Goal: Transaction & Acquisition: Purchase product/service

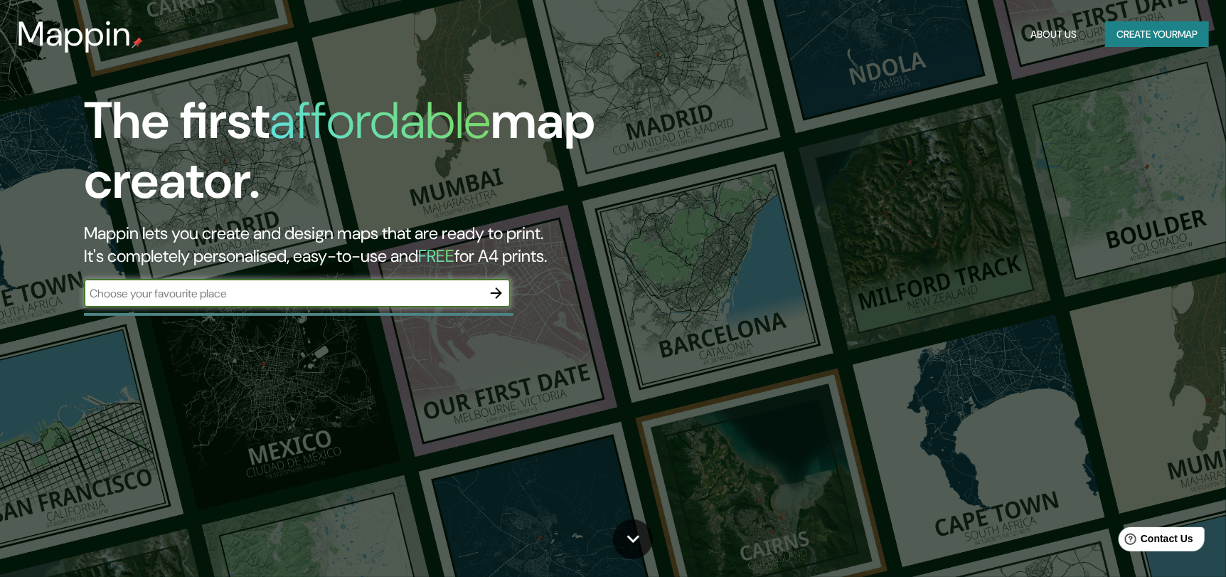
click at [192, 299] on input "text" at bounding box center [283, 293] width 398 height 16
type input "mulchen"
click at [503, 294] on icon "button" at bounding box center [496, 292] width 17 height 17
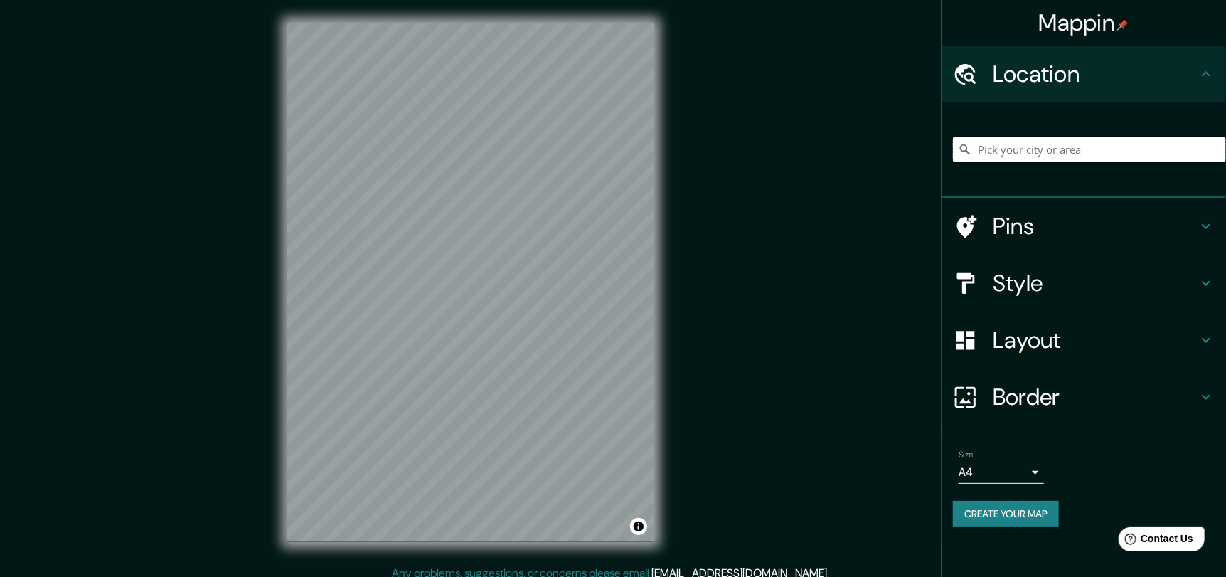
click at [1116, 145] on input "Pick your city or area" at bounding box center [1089, 150] width 273 height 26
click at [1140, 142] on input "Pick your city or area" at bounding box center [1089, 150] width 273 height 26
click at [738, 275] on div "Mappin Location [GEOGRAPHIC_DATA], [GEOGRAPHIC_DATA], [GEOGRAPHIC_DATA] Pins St…" at bounding box center [613, 293] width 1226 height 587
click at [1165, 143] on input "Mulchén, [GEOGRAPHIC_DATA], [GEOGRAPHIC_DATA]" at bounding box center [1089, 150] width 273 height 26
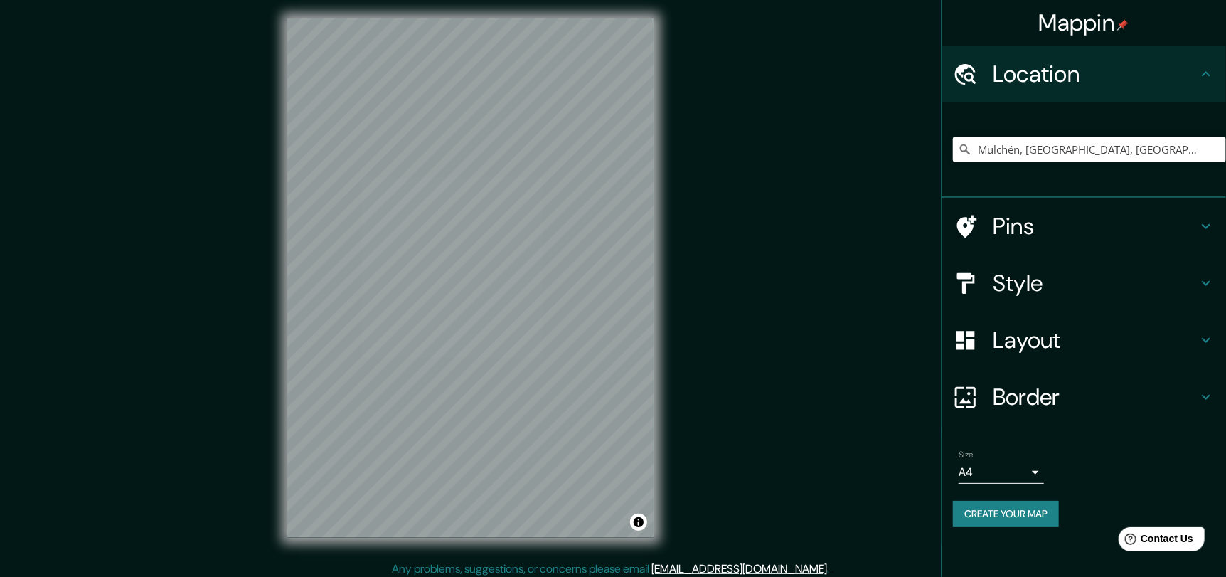
scroll to position [10, 0]
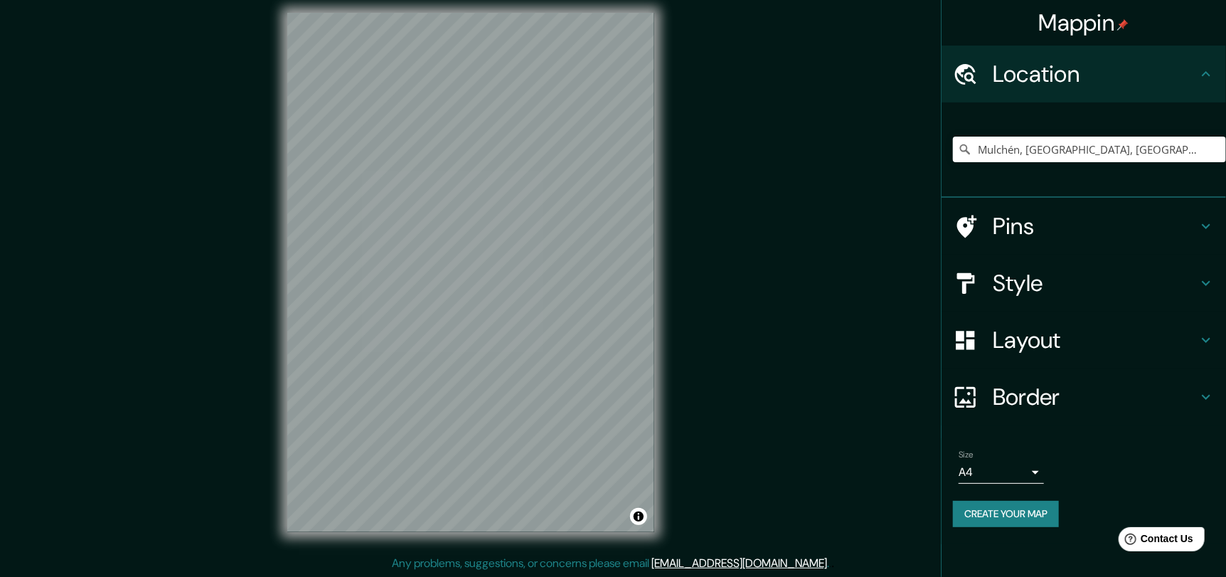
click at [1126, 225] on h4 "Pins" at bounding box center [1095, 226] width 205 height 28
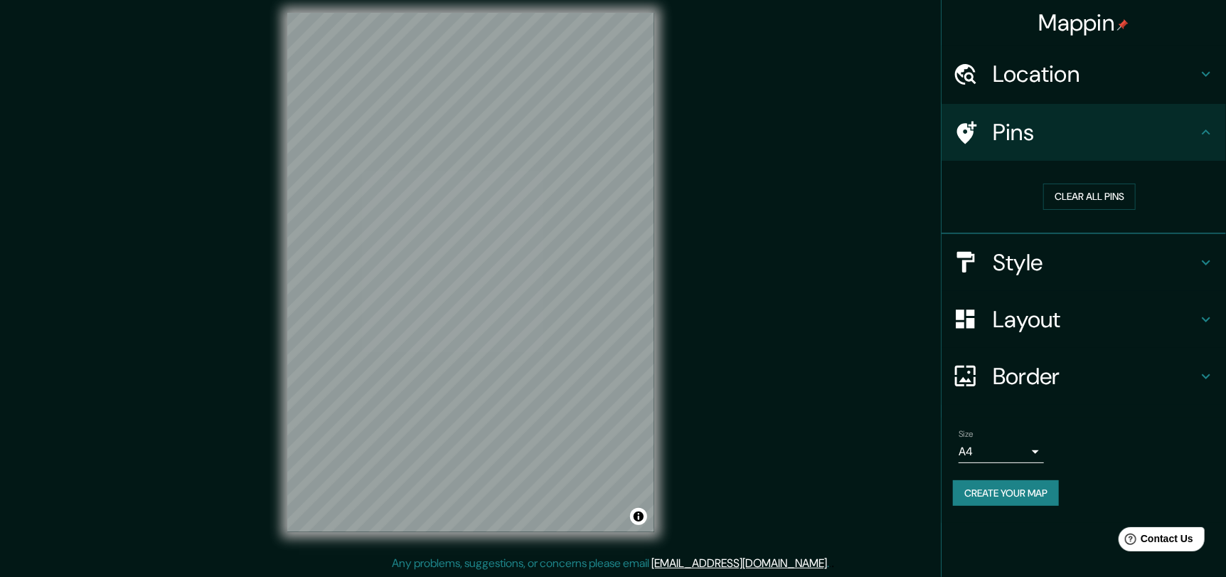
click at [1196, 143] on h4 "Pins" at bounding box center [1095, 132] width 205 height 28
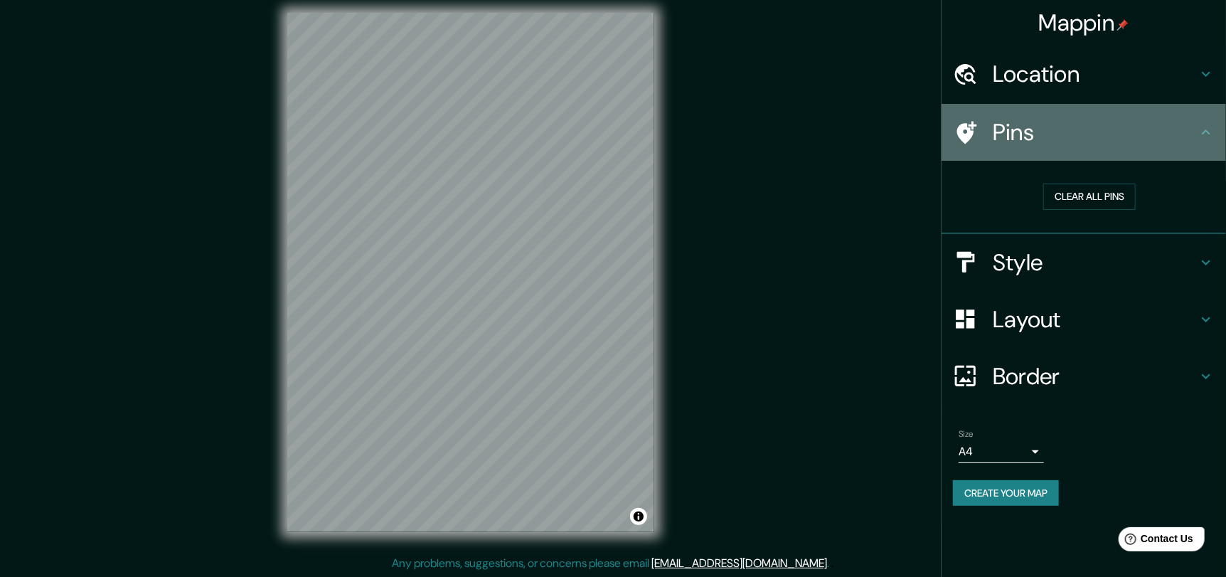
click at [1201, 139] on icon at bounding box center [1205, 132] width 17 height 17
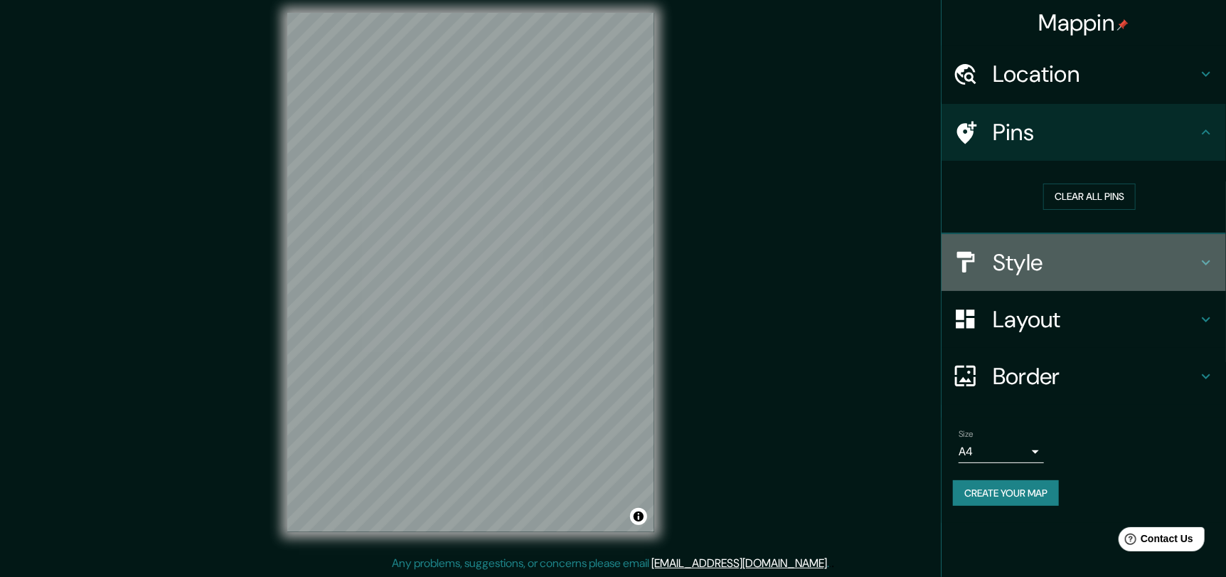
click at [1188, 275] on div "Style" at bounding box center [1083, 262] width 284 height 57
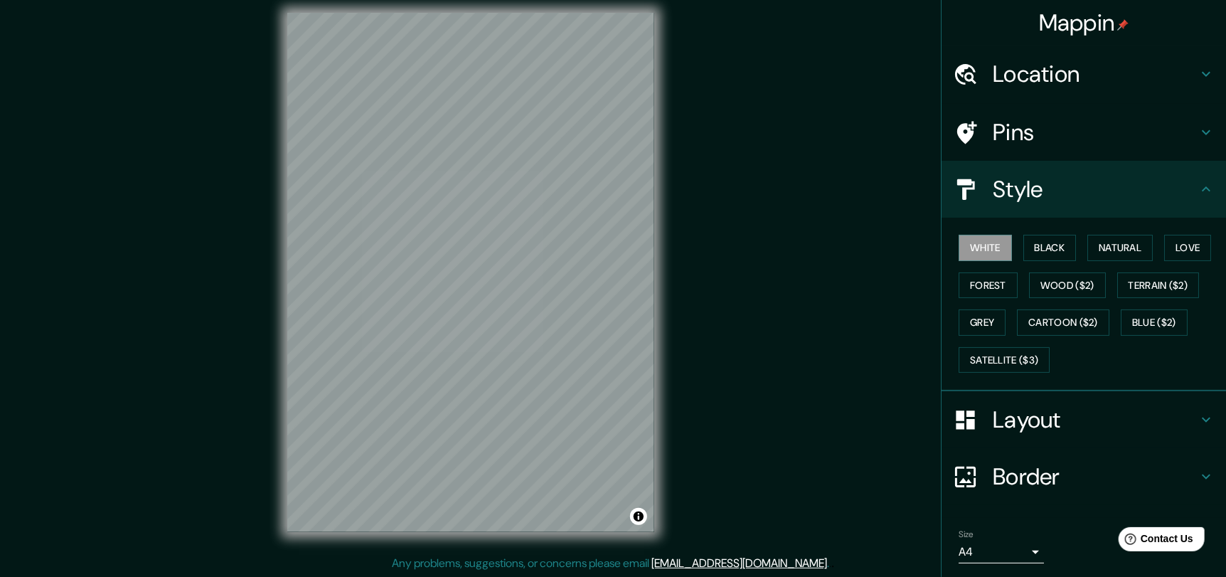
click at [813, 278] on div "Mappin Location [GEOGRAPHIC_DATA], [GEOGRAPHIC_DATA], [GEOGRAPHIC_DATA] Pins St…" at bounding box center [613, 283] width 1226 height 587
click at [707, 239] on div "Mappin Location [GEOGRAPHIC_DATA], [GEOGRAPHIC_DATA], [GEOGRAPHIC_DATA] Pins St…" at bounding box center [613, 283] width 1226 height 587
click at [215, 127] on div "Mappin Location [GEOGRAPHIC_DATA], [GEOGRAPHIC_DATA], [GEOGRAPHIC_DATA] Pins St…" at bounding box center [613, 283] width 1226 height 587
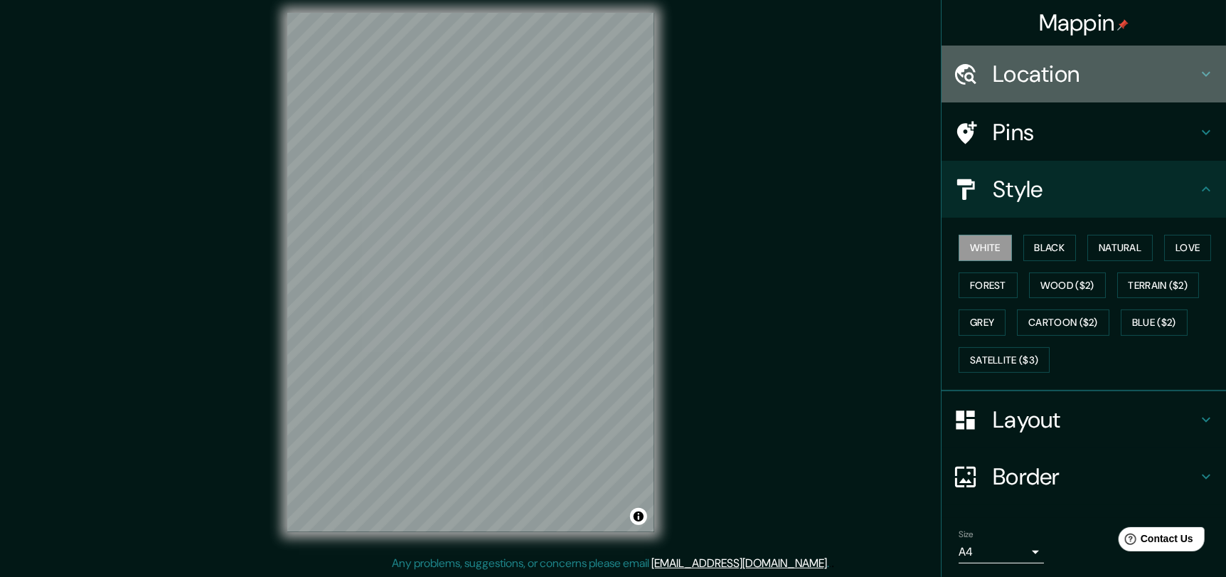
click at [999, 70] on h4 "Location" at bounding box center [1095, 74] width 205 height 28
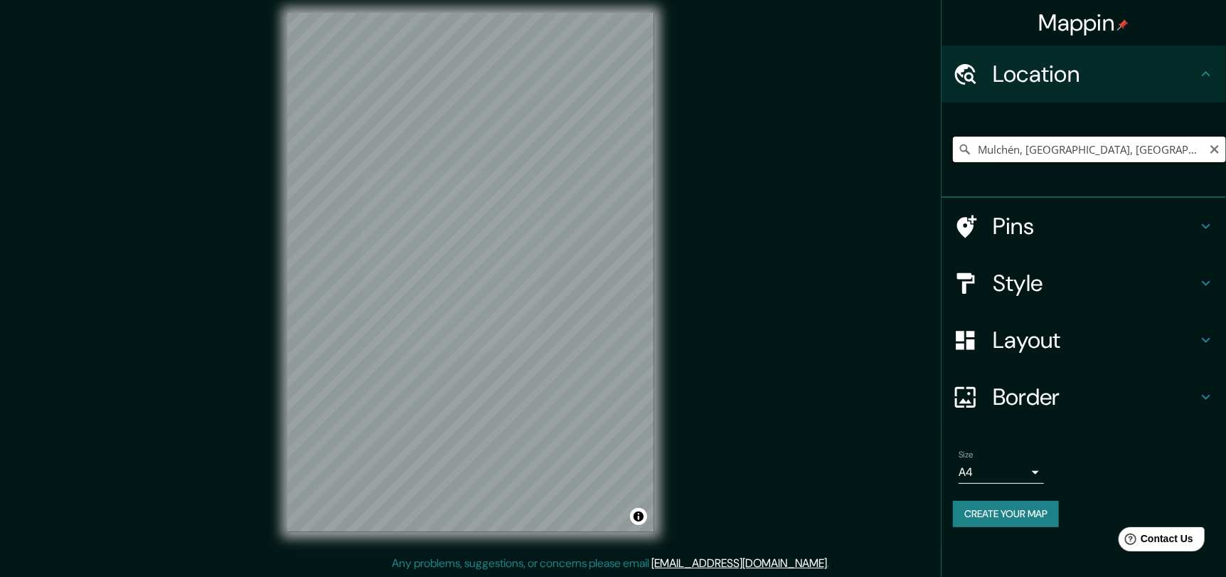
click at [1162, 139] on input "Mulchén, [GEOGRAPHIC_DATA], [GEOGRAPHIC_DATA]" at bounding box center [1089, 150] width 273 height 26
click at [250, 57] on div "Mappin Location [GEOGRAPHIC_DATA], [GEOGRAPHIC_DATA], [GEOGRAPHIC_DATA] Pins St…" at bounding box center [613, 283] width 1226 height 587
click at [1079, 289] on h4 "Style" at bounding box center [1095, 283] width 205 height 28
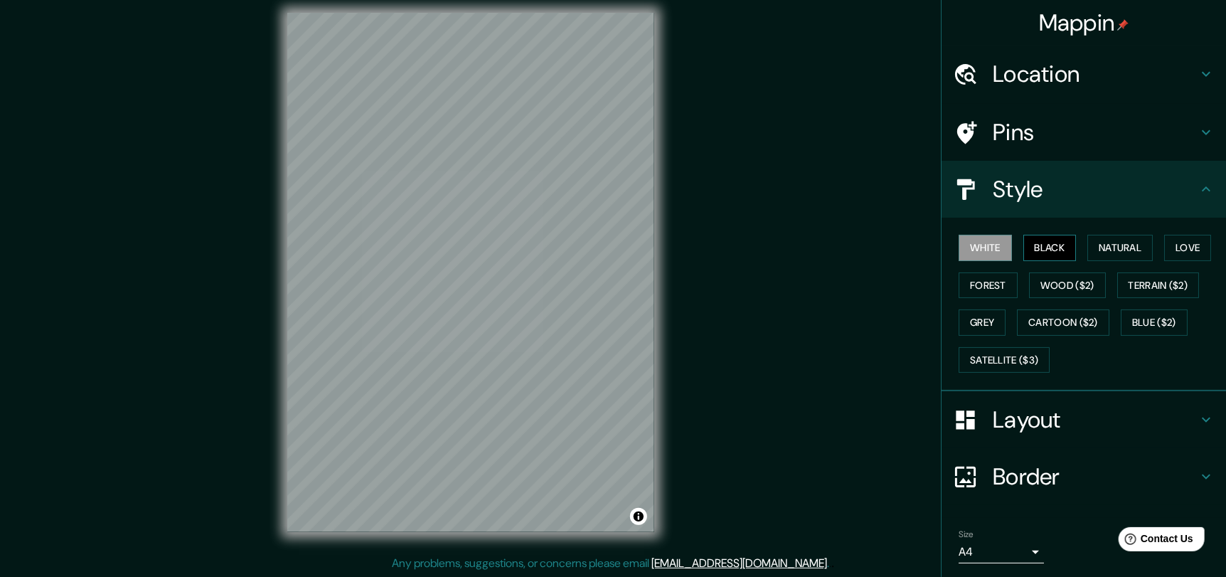
click at [1056, 252] on button "Black" at bounding box center [1049, 248] width 53 height 26
click at [1010, 351] on button "Satellite ($3)" at bounding box center [1004, 360] width 91 height 26
click at [661, 318] on div "© Mapbox © OpenStreetMap Improve this map © Maxar" at bounding box center [471, 272] width 412 height 565
click at [1168, 75] on h4 "Location" at bounding box center [1095, 74] width 205 height 28
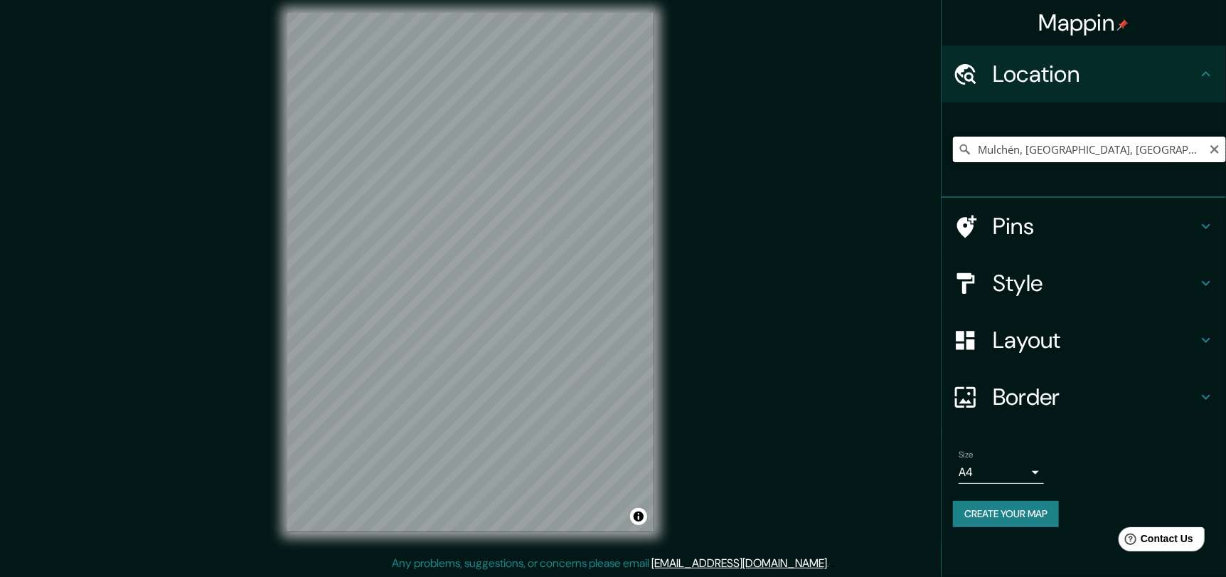
click at [1167, 154] on input "Mulchén, [GEOGRAPHIC_DATA], [GEOGRAPHIC_DATA]" at bounding box center [1089, 150] width 273 height 26
drag, startPoint x: 1170, startPoint y: 146, endPoint x: 839, endPoint y: 176, distance: 332.0
click at [840, 176] on div "Mappin Location [GEOGRAPHIC_DATA], [GEOGRAPHIC_DATA], [GEOGRAPHIC_DATA] Pins St…" at bounding box center [613, 283] width 1226 height 587
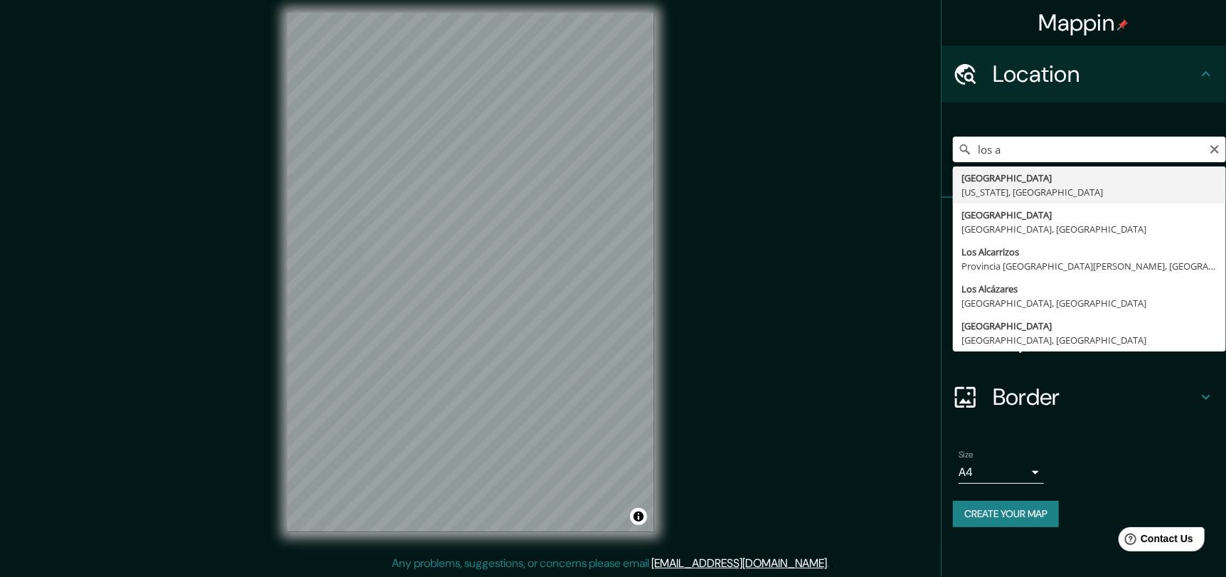
type input "[GEOGRAPHIC_DATA], [GEOGRAPHIC_DATA], [GEOGRAPHIC_DATA]"
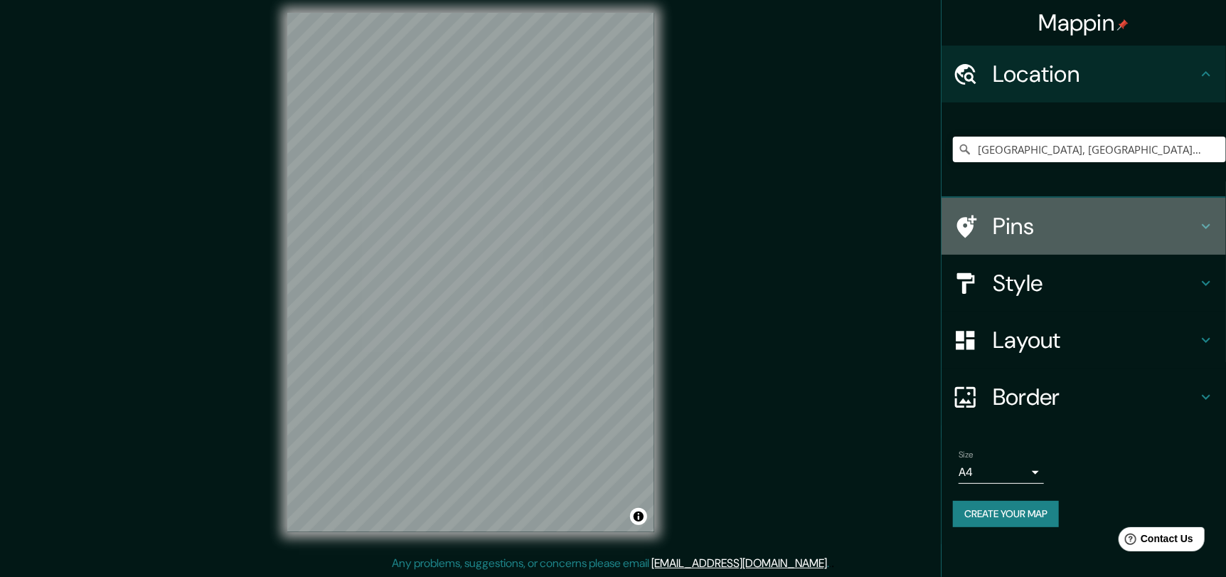
click at [1069, 222] on h4 "Pins" at bounding box center [1095, 226] width 205 height 28
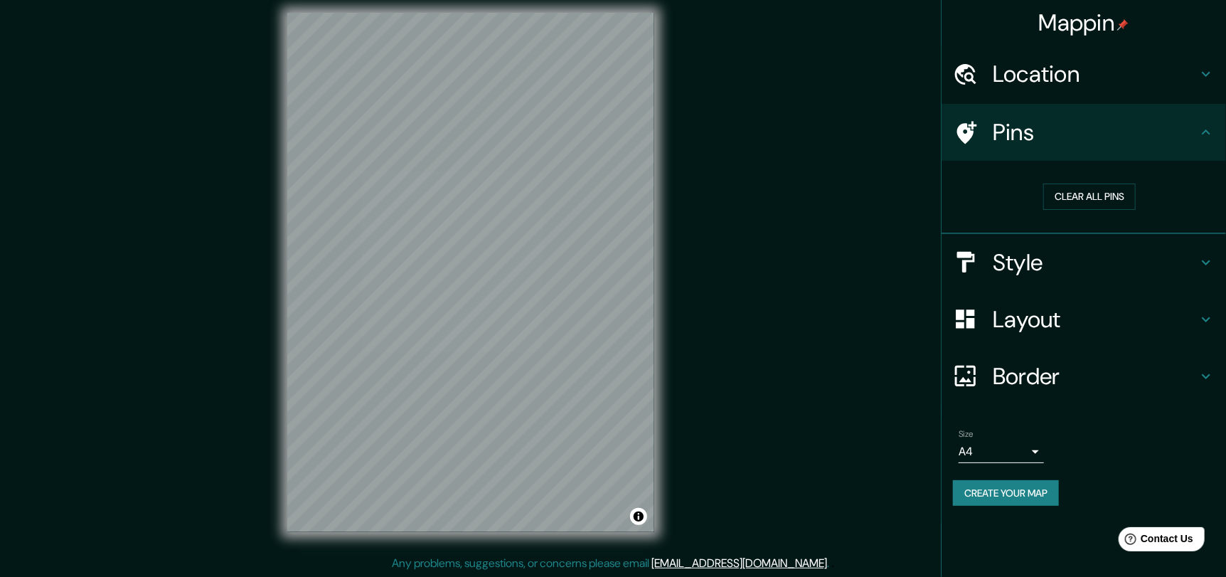
click at [1112, 162] on div "Clear all pins" at bounding box center [1083, 197] width 284 height 73
click at [1126, 142] on h4 "Pins" at bounding box center [1095, 132] width 205 height 28
click at [1082, 274] on h4 "Style" at bounding box center [1095, 262] width 205 height 28
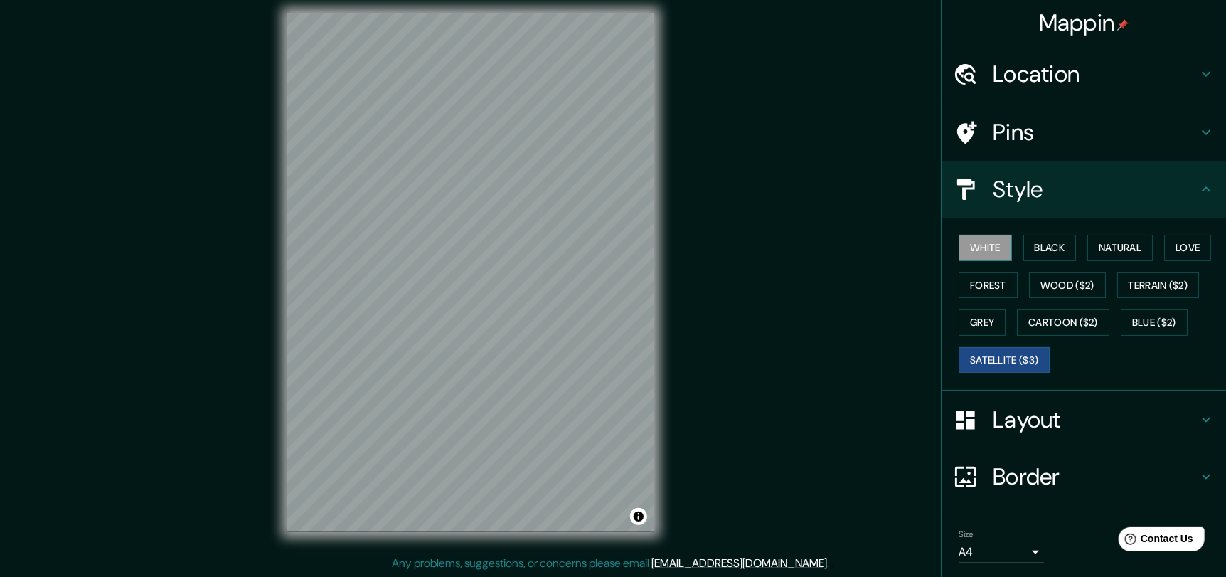
click at [962, 247] on button "White" at bounding box center [985, 248] width 53 height 26
click at [1113, 240] on button "Natural" at bounding box center [1119, 248] width 65 height 26
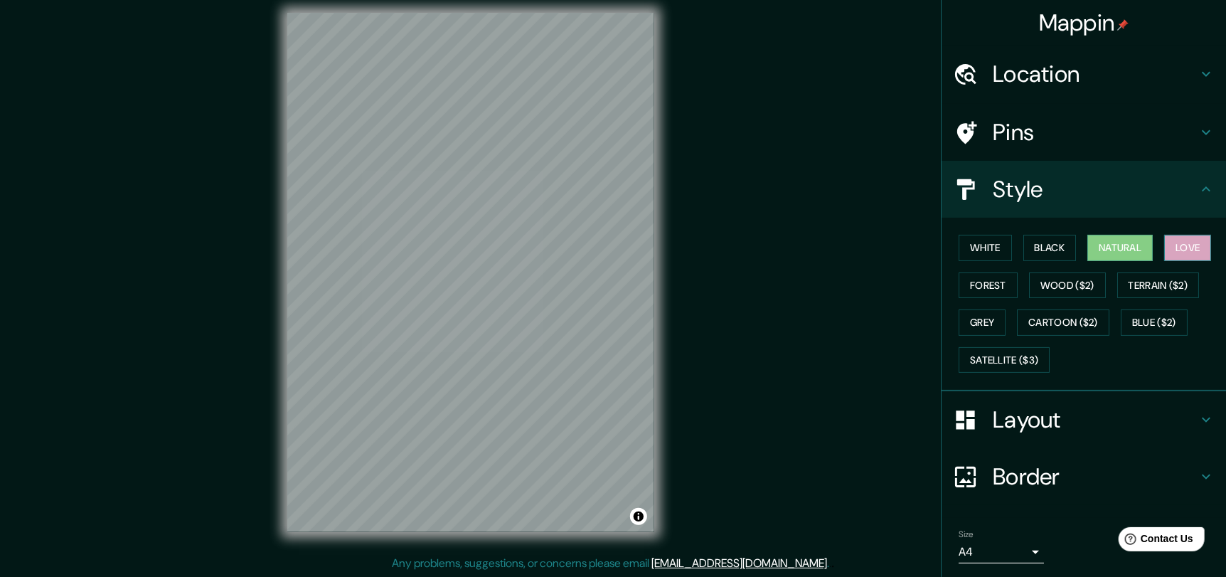
click at [1202, 250] on button "Love" at bounding box center [1187, 248] width 47 height 26
click at [973, 289] on button "Forest" at bounding box center [988, 285] width 59 height 26
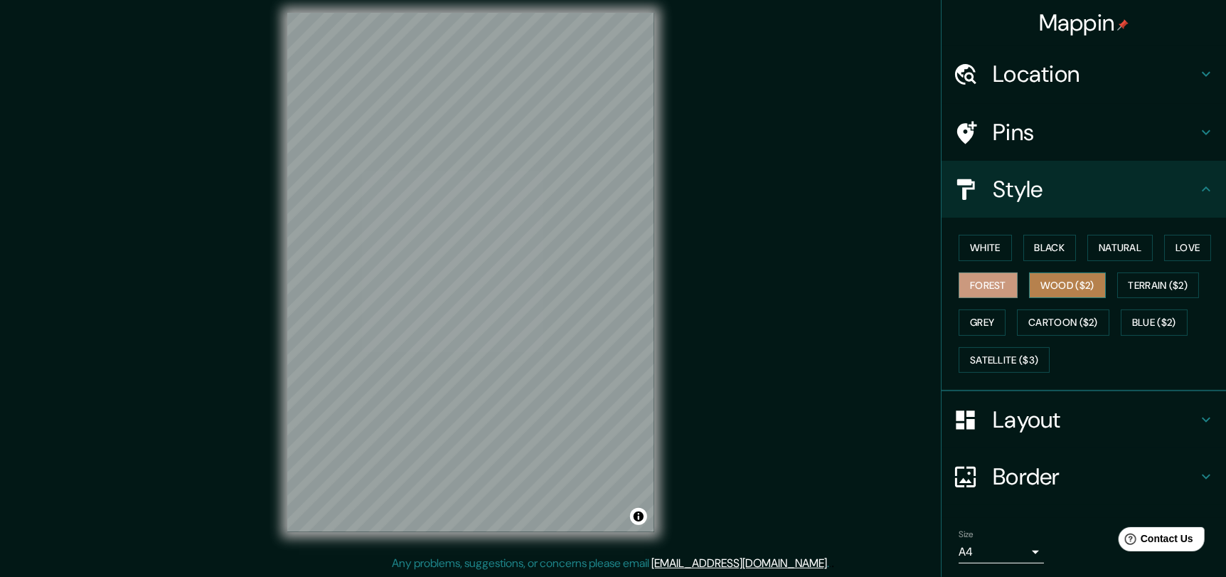
click at [1066, 287] on button "Wood ($2)" at bounding box center [1067, 285] width 77 height 26
click at [1148, 289] on button "Terrain ($2)" at bounding box center [1158, 285] width 82 height 26
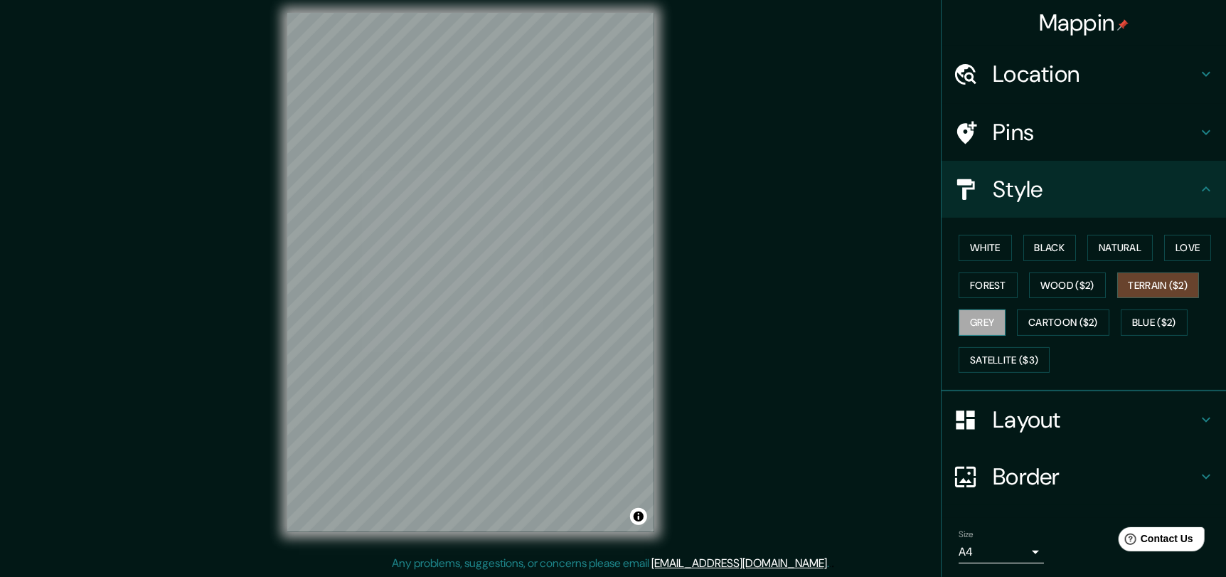
click at [990, 322] on button "Grey" at bounding box center [982, 322] width 47 height 26
click at [1052, 322] on button "Cartoon ($2)" at bounding box center [1063, 322] width 92 height 26
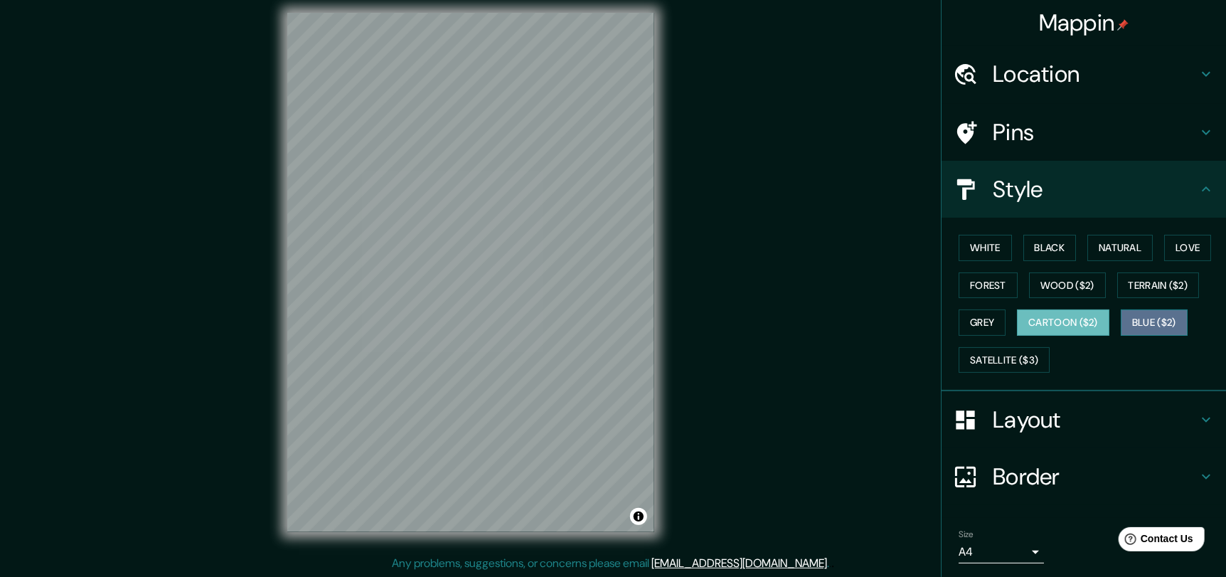
click at [1169, 319] on button "Blue ($2)" at bounding box center [1154, 322] width 67 height 26
click at [1043, 251] on button "Black" at bounding box center [1049, 248] width 53 height 26
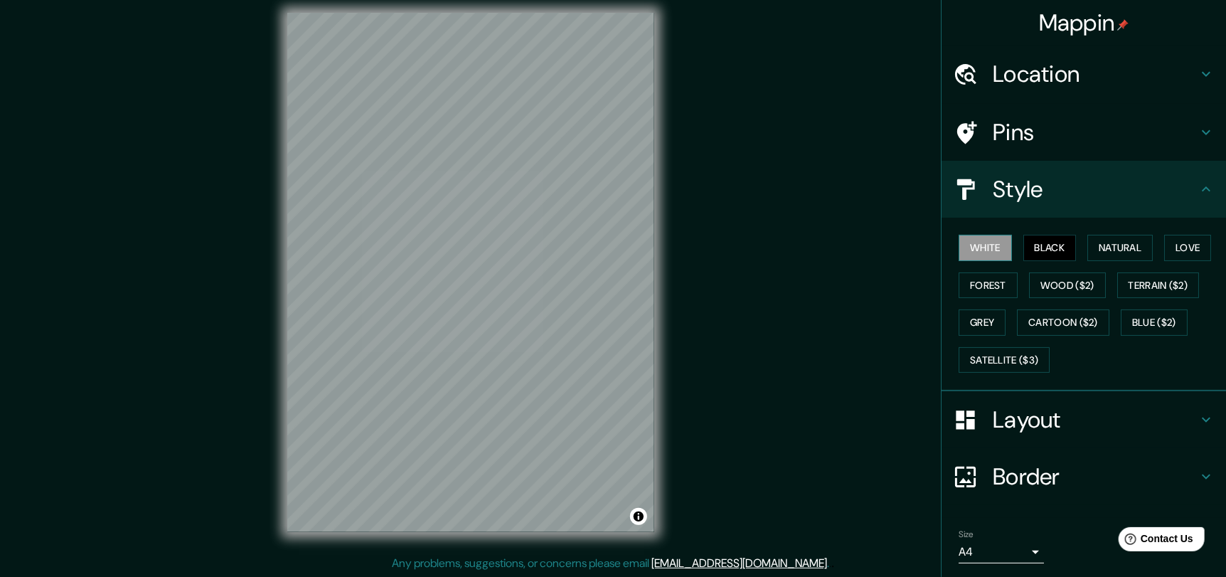
click at [991, 245] on button "White" at bounding box center [985, 248] width 53 height 26
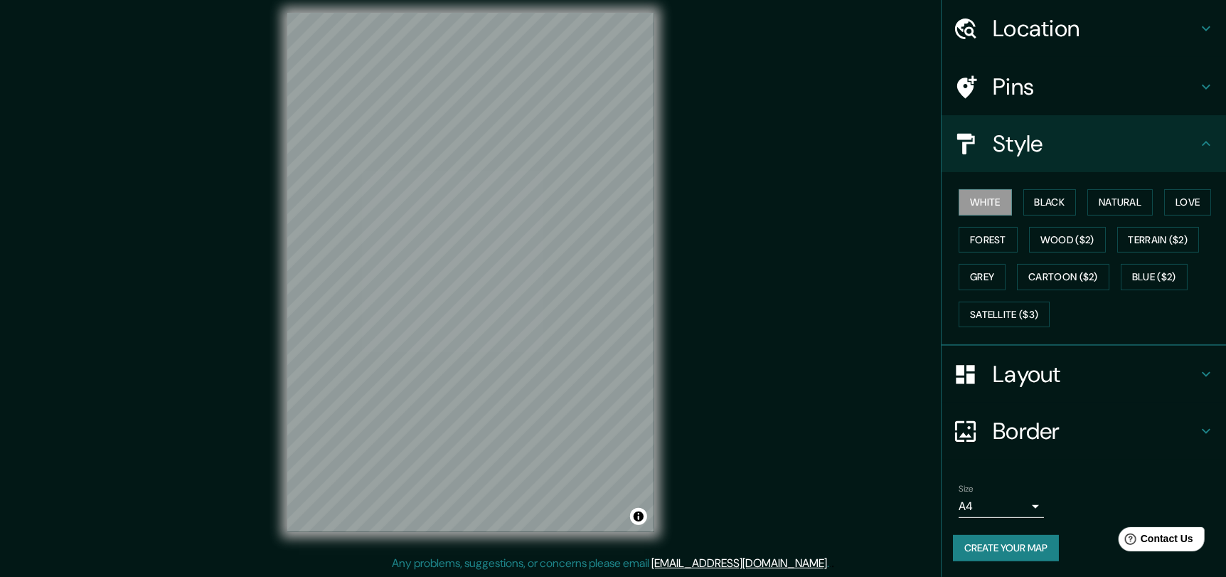
click at [1169, 366] on h4 "Layout" at bounding box center [1095, 374] width 205 height 28
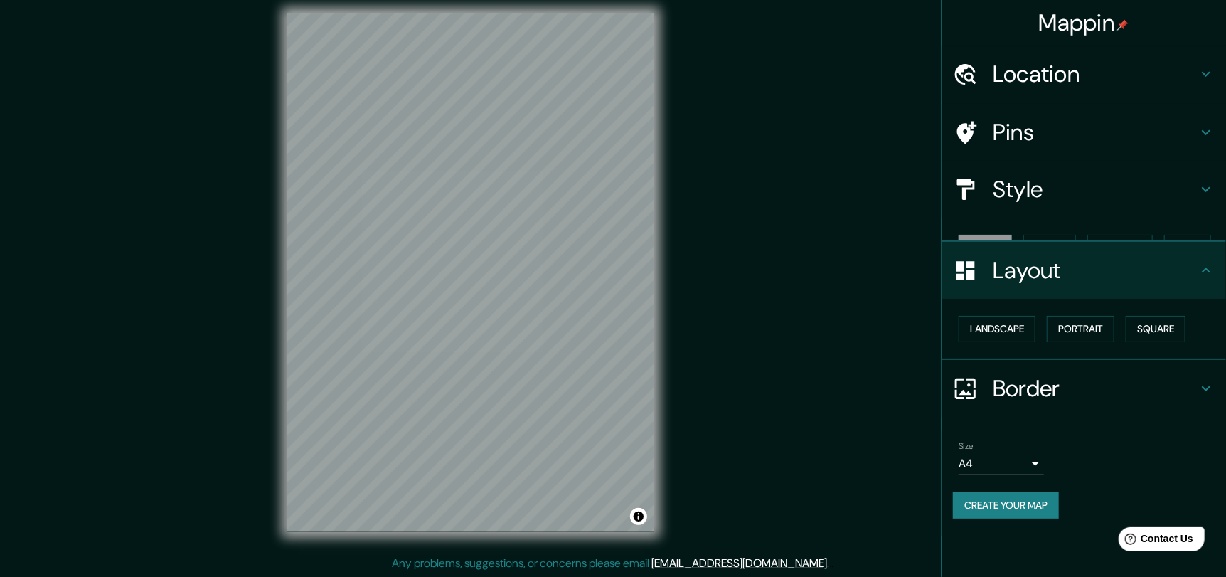
scroll to position [0, 0]
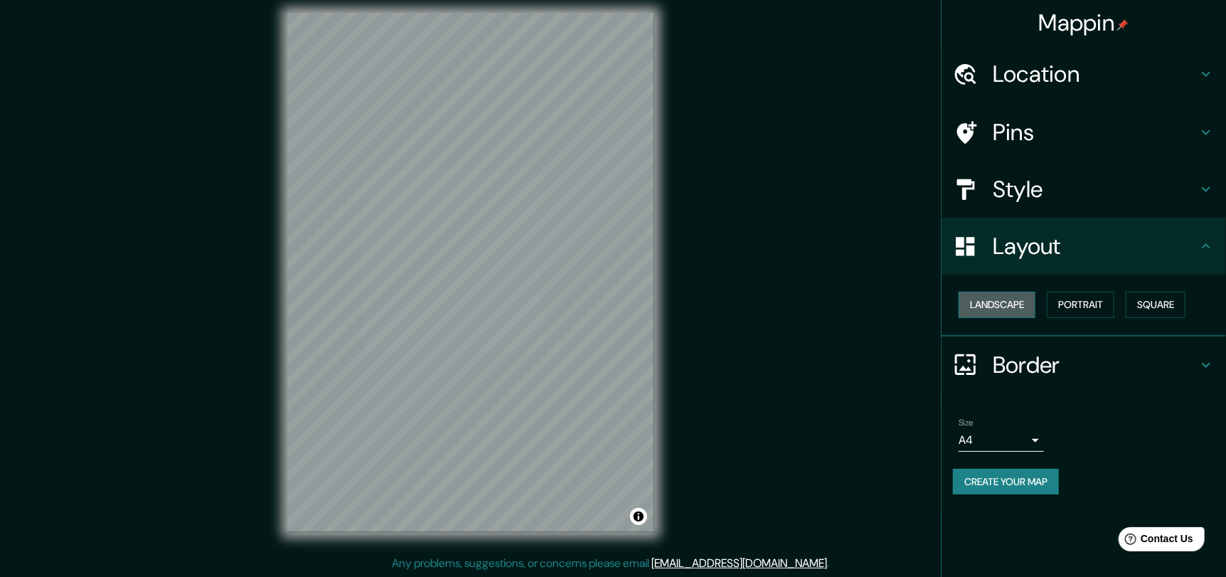
click at [984, 306] on button "Landscape" at bounding box center [997, 305] width 77 height 26
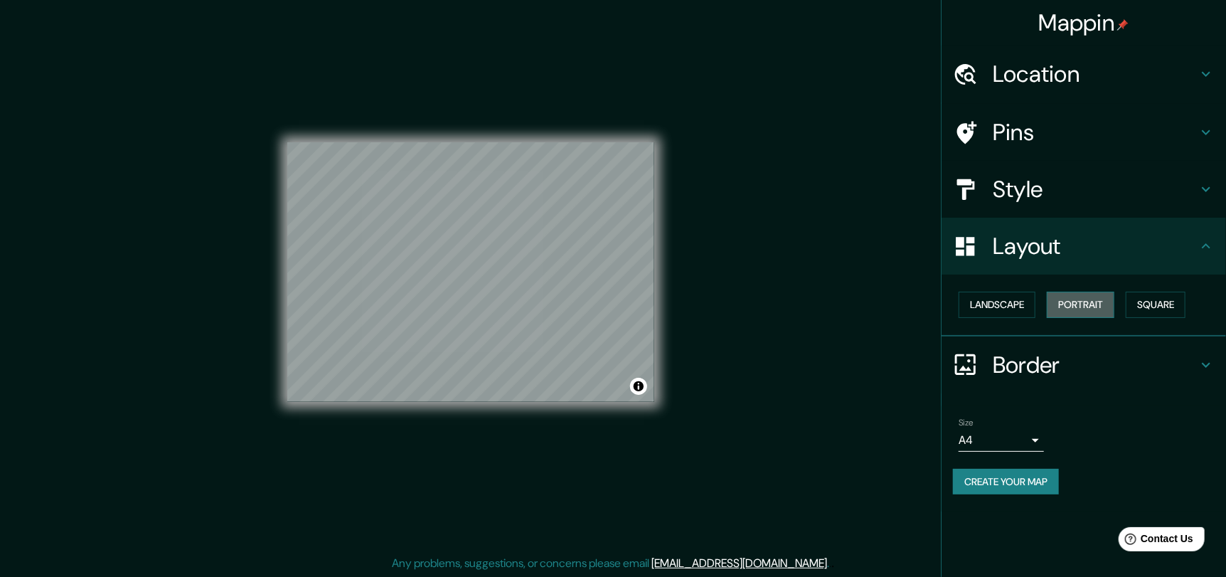
click at [1070, 300] on button "Portrait" at bounding box center [1081, 305] width 68 height 26
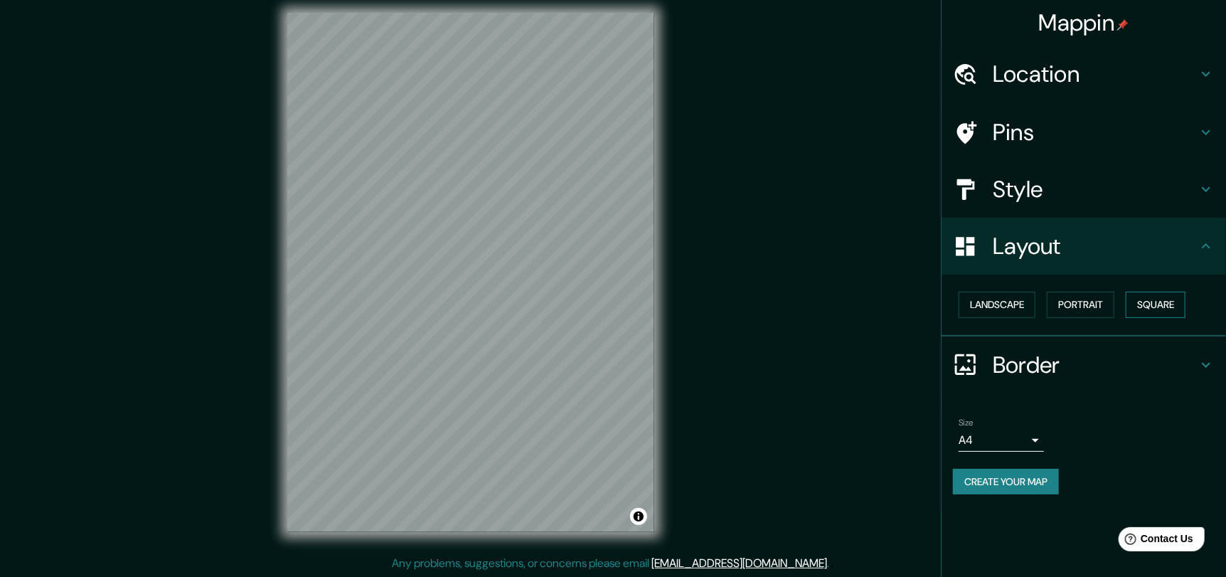
click at [1166, 302] on button "Square" at bounding box center [1156, 305] width 60 height 26
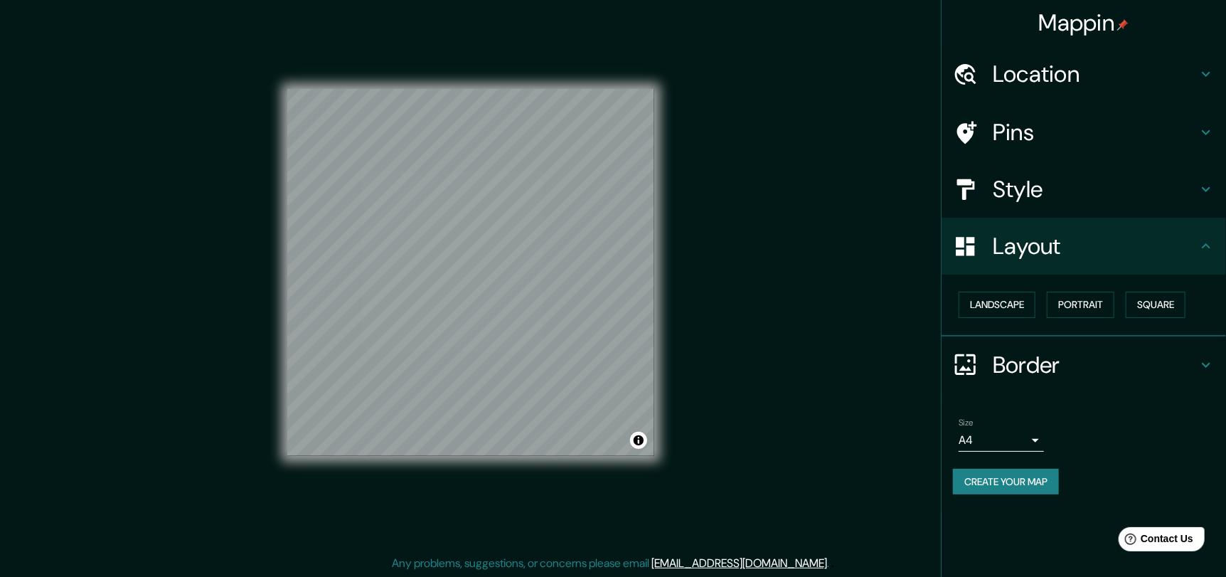
click at [1140, 361] on h4 "Border" at bounding box center [1095, 365] width 205 height 28
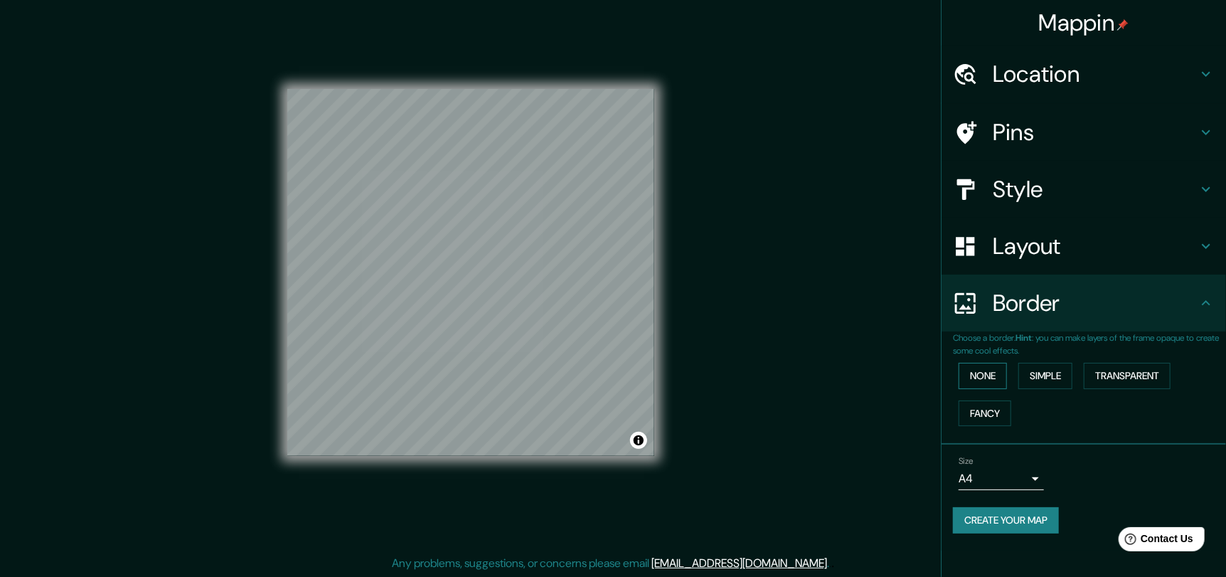
click at [1000, 370] on button "None" at bounding box center [983, 376] width 48 height 26
click at [1043, 380] on button "Simple" at bounding box center [1045, 376] width 54 height 26
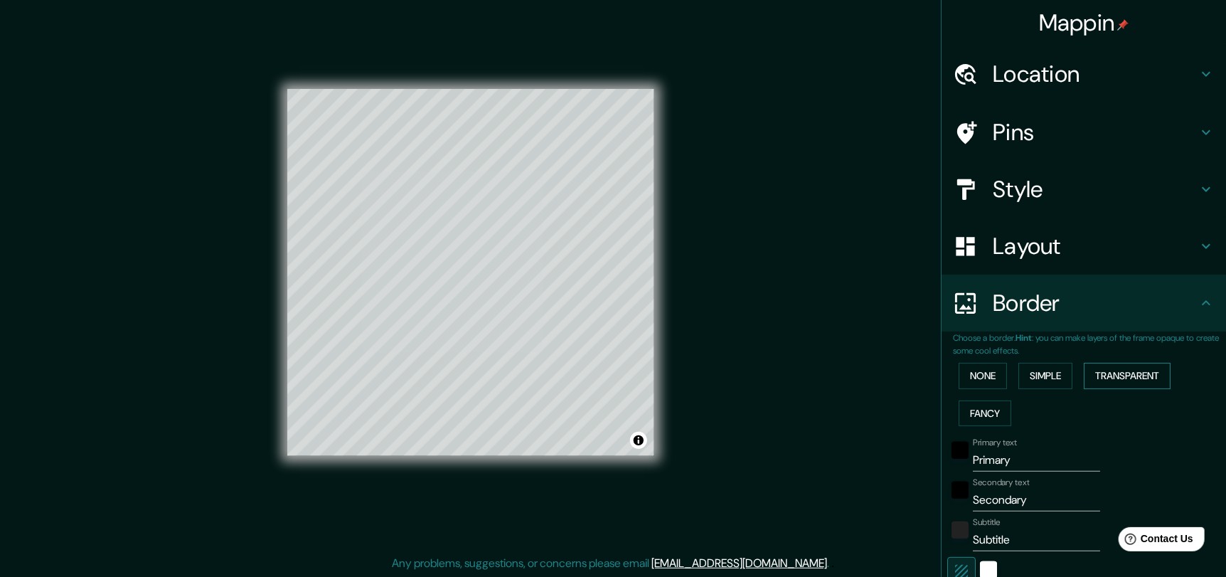
click at [1125, 380] on button "Transparent" at bounding box center [1127, 376] width 87 height 26
click at [989, 415] on button "Fancy" at bounding box center [985, 413] width 53 height 26
click at [969, 381] on button "None" at bounding box center [983, 376] width 48 height 26
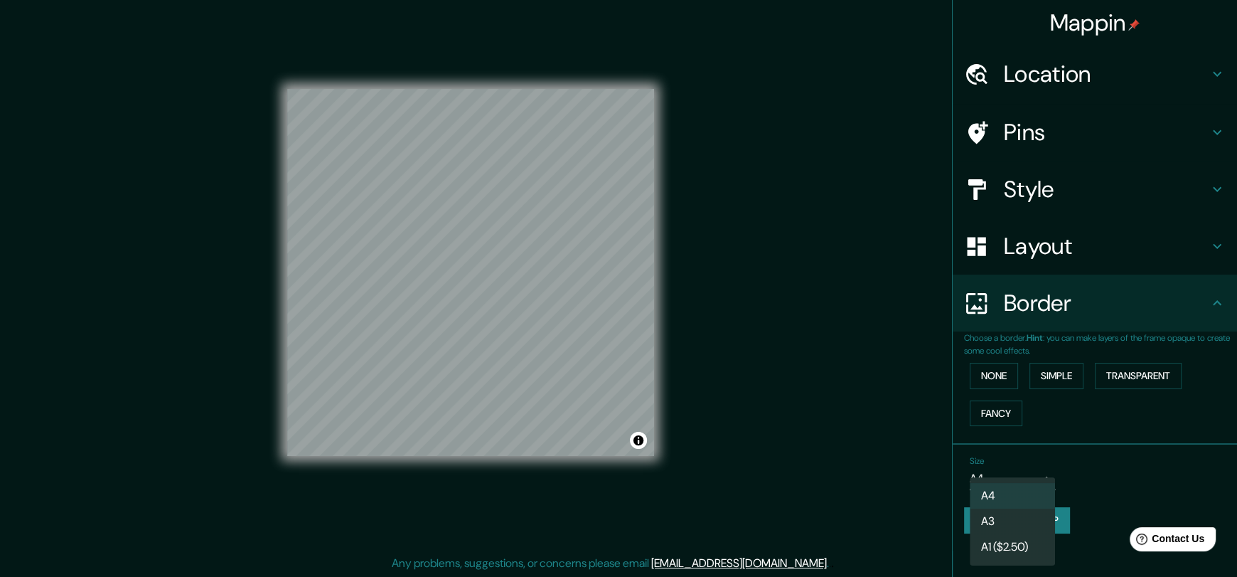
click at [1035, 477] on body "Mappin Location [GEOGRAPHIC_DATA], [GEOGRAPHIC_DATA], [GEOGRAPHIC_DATA] Pins St…" at bounding box center [618, 278] width 1237 height 577
click at [1035, 477] on ul "A4 A3 A1 ($2.50)" at bounding box center [1012, 521] width 85 height 88
click at [1077, 466] on div at bounding box center [618, 288] width 1237 height 577
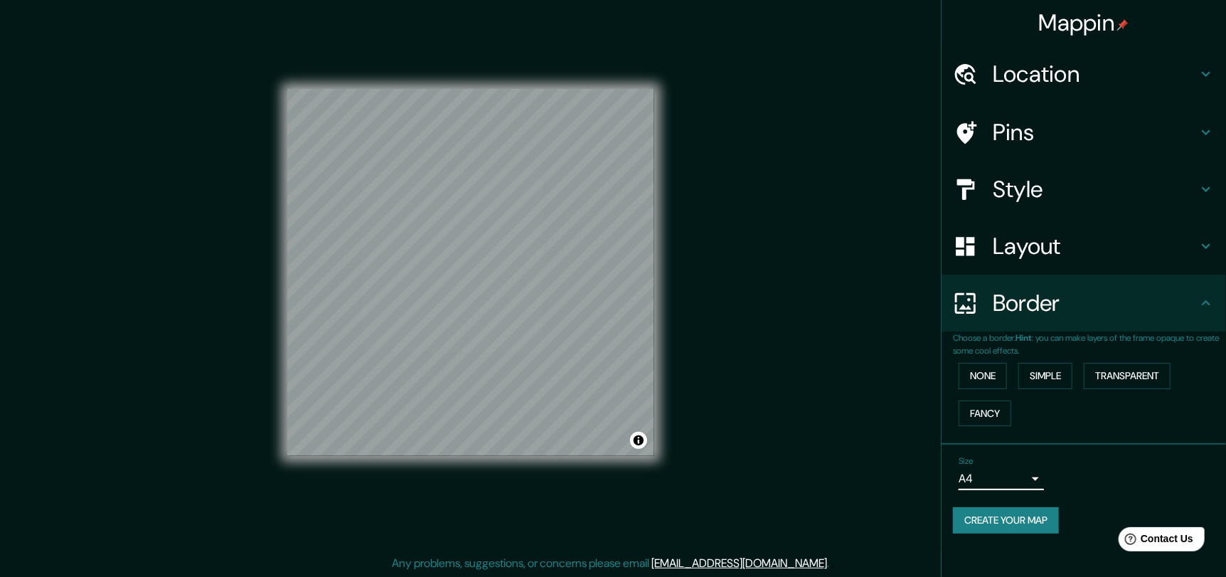
click at [1035, 516] on button "Create your map" at bounding box center [1006, 520] width 106 height 26
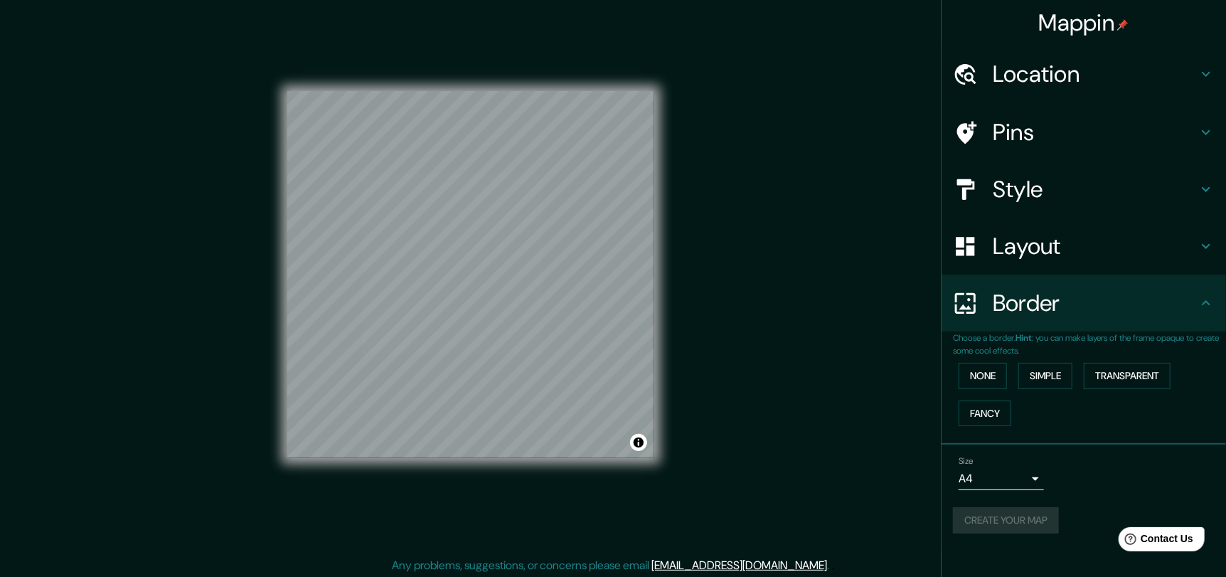
scroll to position [10, 0]
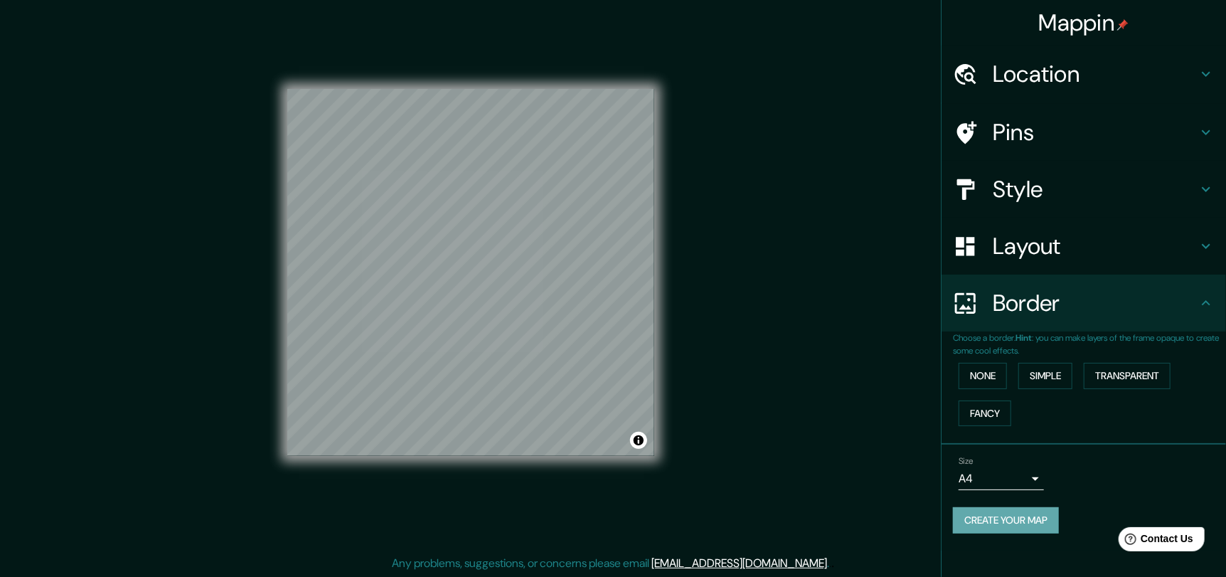
click at [1023, 509] on button "Create your map" at bounding box center [1006, 520] width 106 height 26
click at [993, 372] on button "None" at bounding box center [983, 376] width 48 height 26
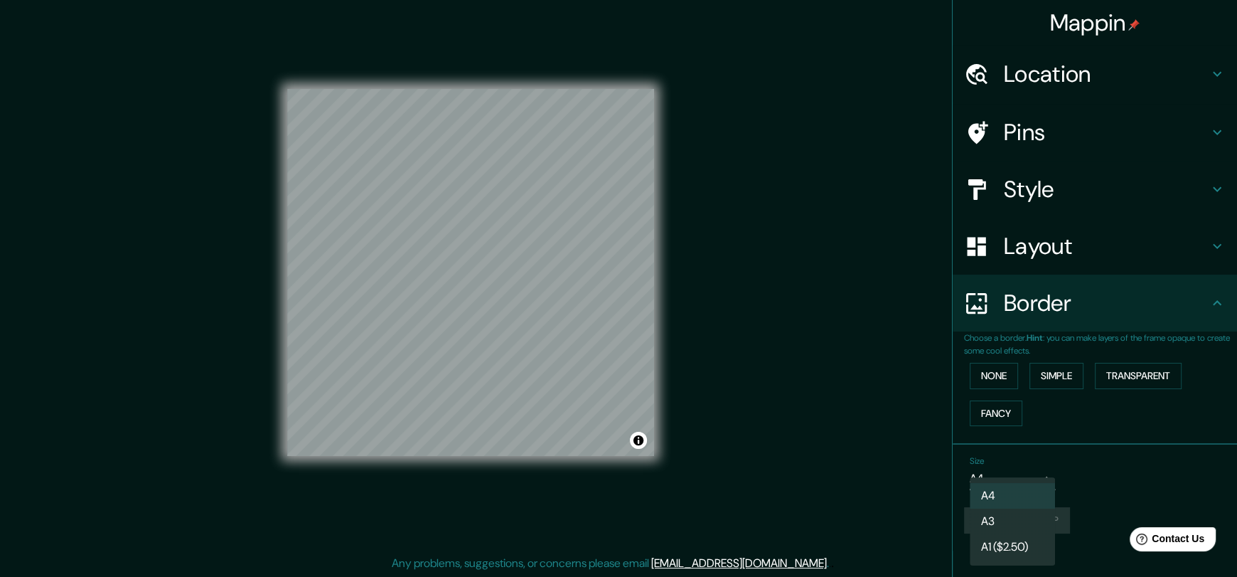
click at [1006, 482] on body "Mappin Location [GEOGRAPHIC_DATA], [GEOGRAPHIC_DATA], [GEOGRAPHIC_DATA] Pins St…" at bounding box center [618, 278] width 1237 height 577
click at [1004, 483] on li "A4" at bounding box center [1012, 496] width 85 height 26
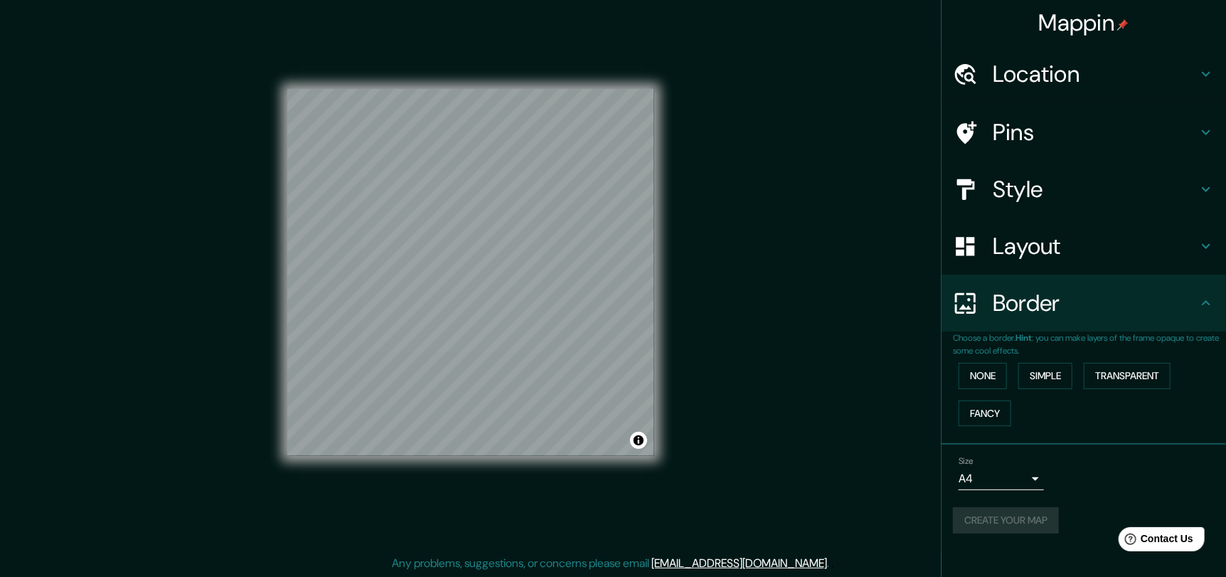
click at [1099, 457] on div "Size A4 single" at bounding box center [1084, 473] width 262 height 46
click at [639, 446] on button "Toggle attribution" at bounding box center [638, 440] width 17 height 17
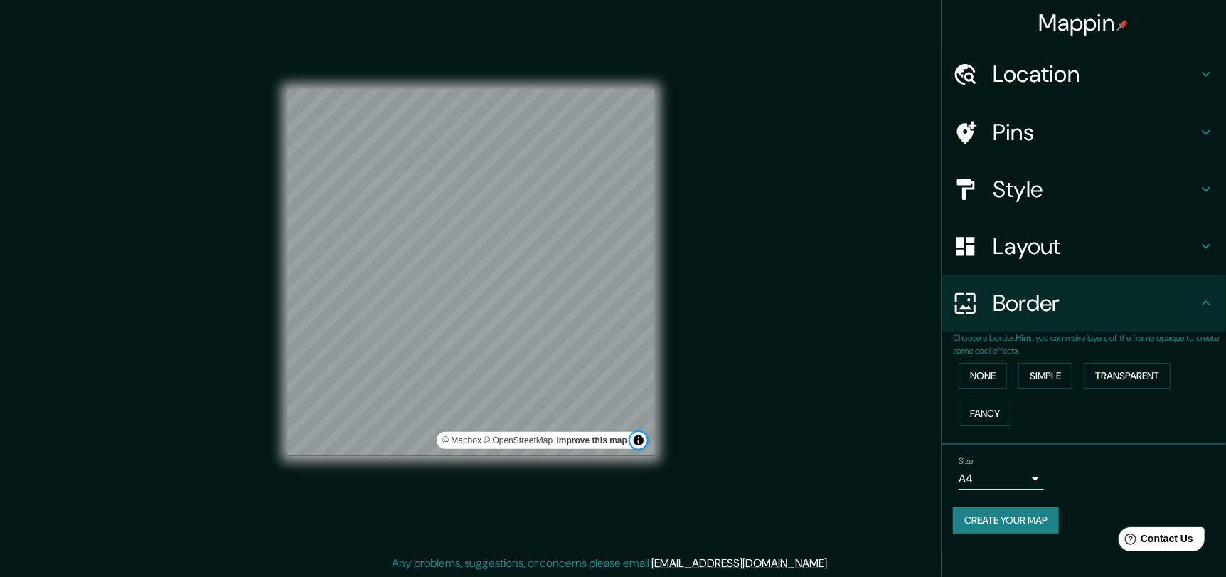
click at [639, 446] on button "Toggle attribution" at bounding box center [638, 440] width 17 height 17
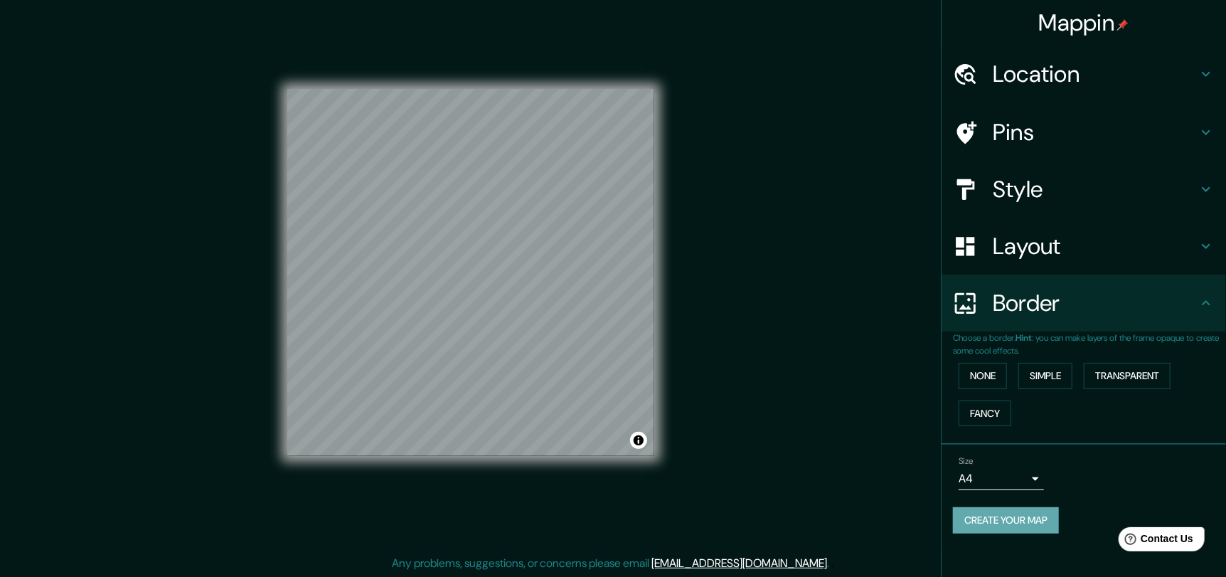
click at [1045, 514] on button "Create your map" at bounding box center [1006, 520] width 106 height 26
click at [1013, 521] on button "Create your map" at bounding box center [1006, 520] width 106 height 26
click at [894, 405] on div "Mappin Location [GEOGRAPHIC_DATA], [GEOGRAPHIC_DATA], [GEOGRAPHIC_DATA] Pins St…" at bounding box center [613, 283] width 1226 height 587
click at [1074, 78] on h4 "Location" at bounding box center [1095, 74] width 205 height 28
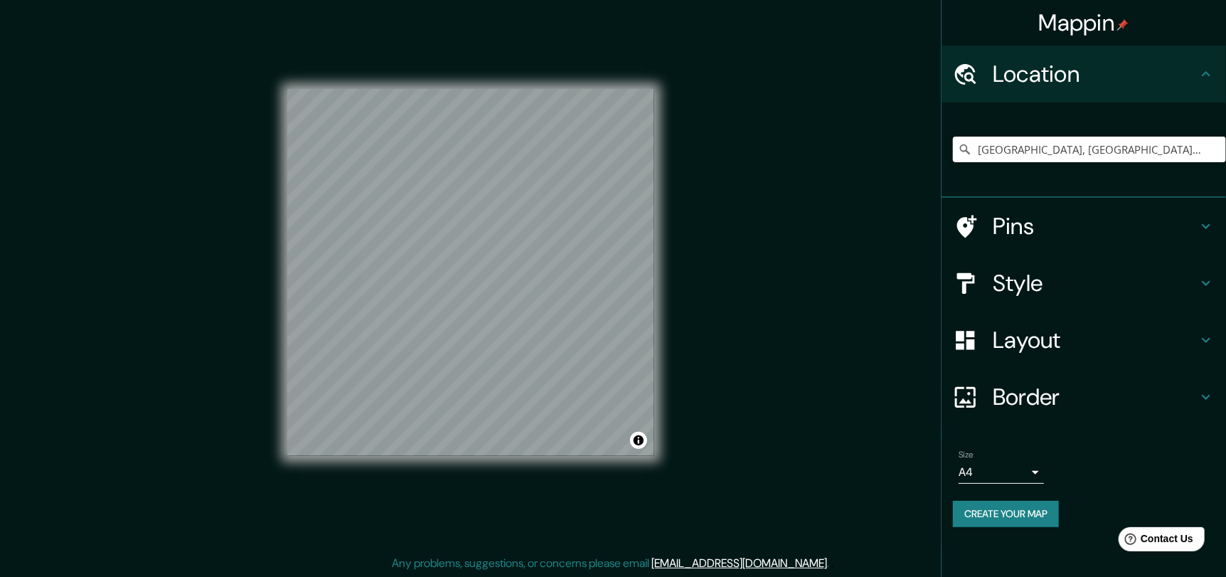
click at [1055, 223] on h4 "Pins" at bounding box center [1095, 226] width 205 height 28
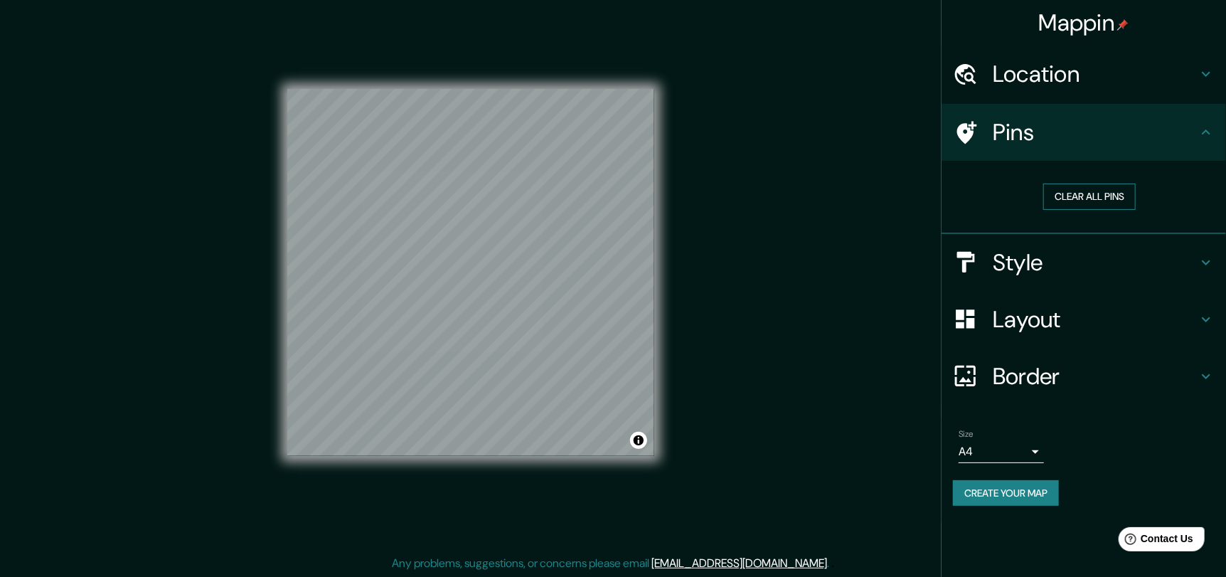
click at [1089, 193] on button "Clear all pins" at bounding box center [1089, 196] width 92 height 26
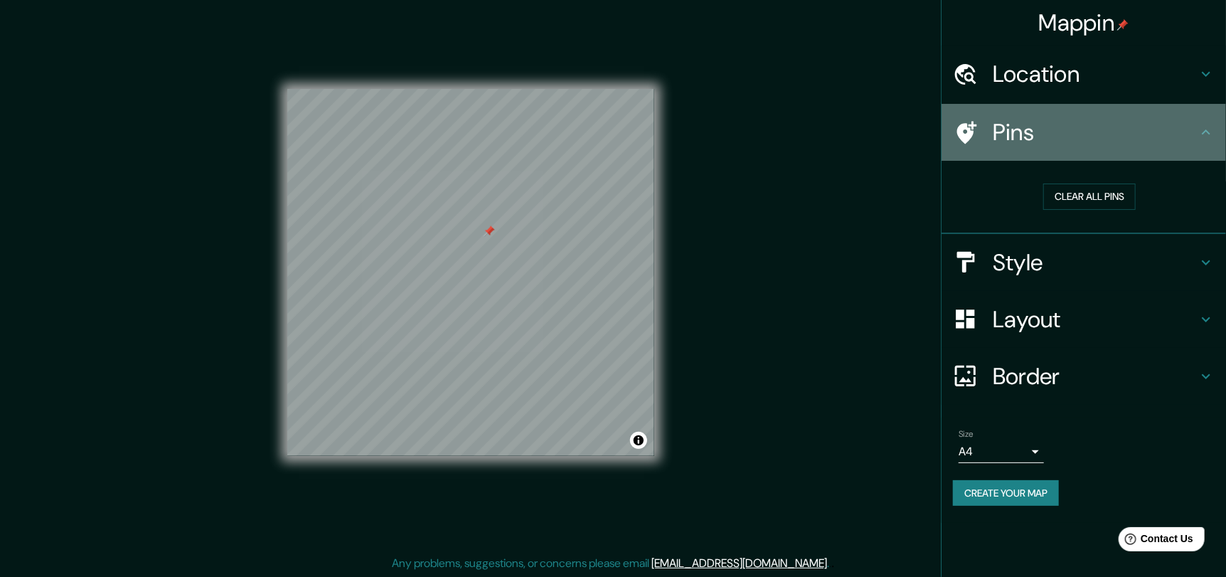
click at [1080, 129] on h4 "Pins" at bounding box center [1095, 132] width 205 height 28
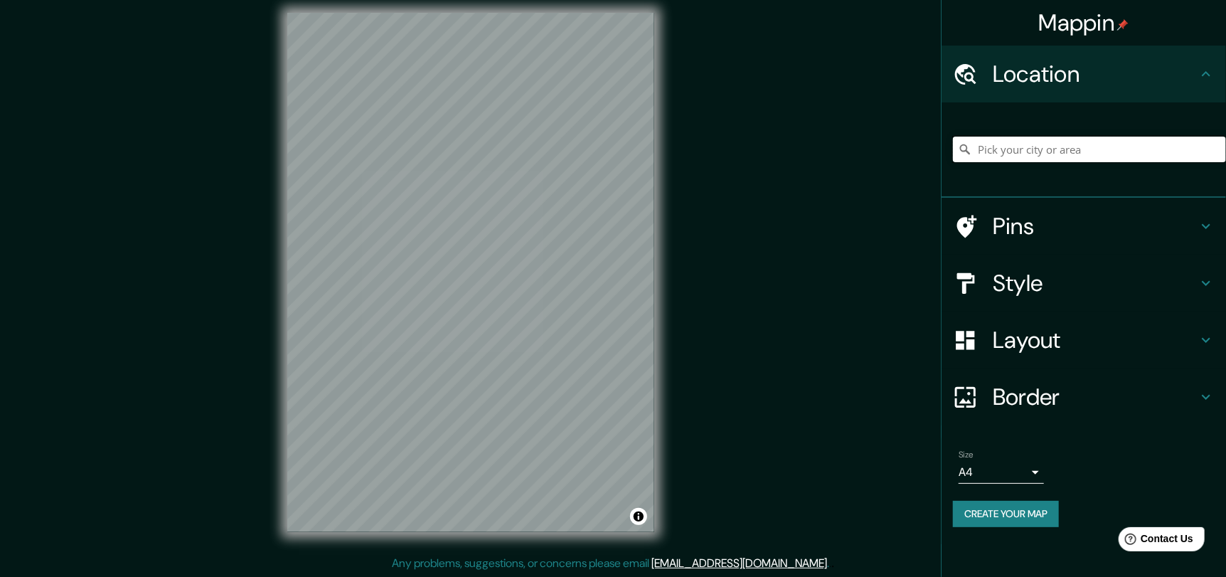
click at [1064, 143] on input "Pick your city or area" at bounding box center [1089, 150] width 273 height 26
type input "[GEOGRAPHIC_DATA], [GEOGRAPHIC_DATA], [GEOGRAPHIC_DATA]"
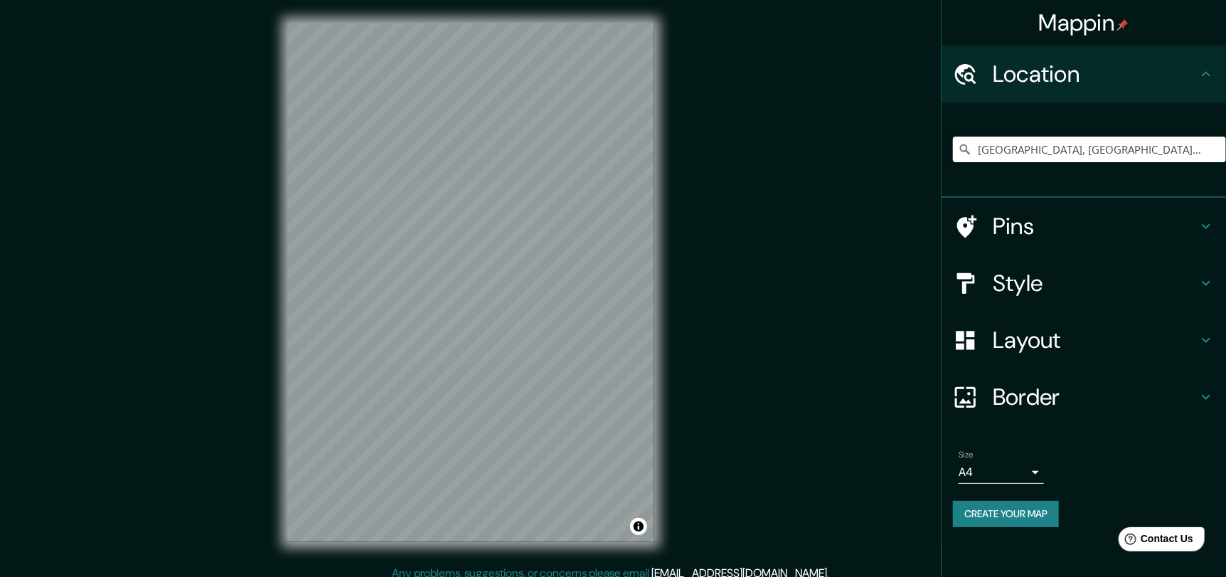
click at [1050, 284] on h4 "Style" at bounding box center [1095, 283] width 205 height 28
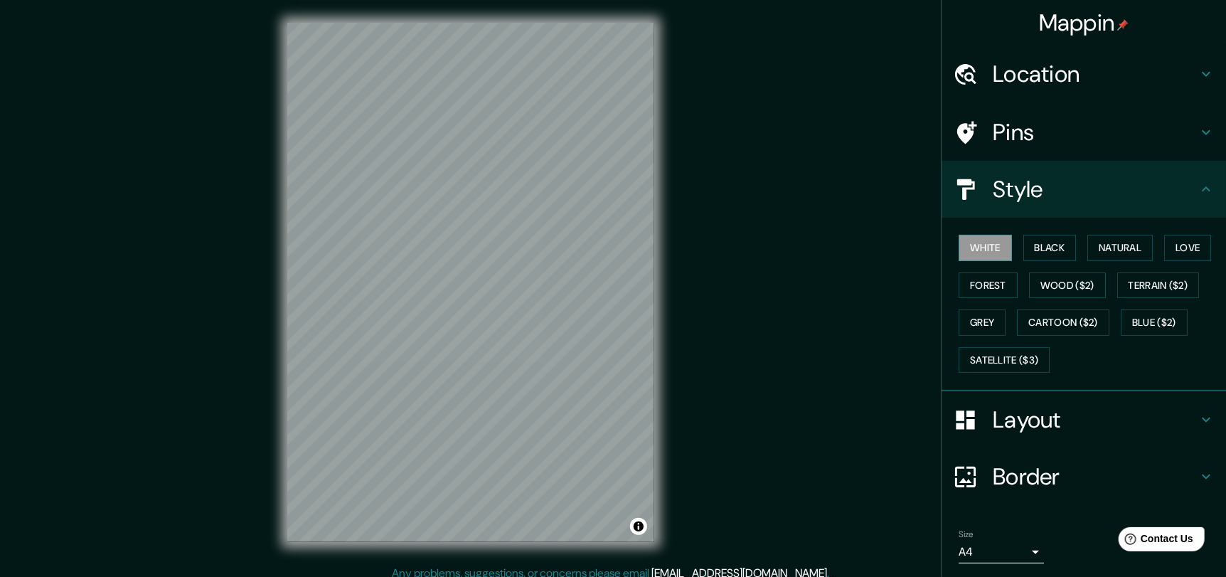
click at [1041, 232] on div "White Black Natural Love Forest Wood ($2) Terrain ($2) Grey Cartoon ($2) Blue (…" at bounding box center [1089, 303] width 273 height 149
click at [1045, 245] on button "Black" at bounding box center [1049, 248] width 53 height 26
click at [983, 250] on button "White" at bounding box center [985, 248] width 53 height 26
click at [1030, 237] on button "Black" at bounding box center [1049, 248] width 53 height 26
click at [978, 248] on button "White" at bounding box center [985, 248] width 53 height 26
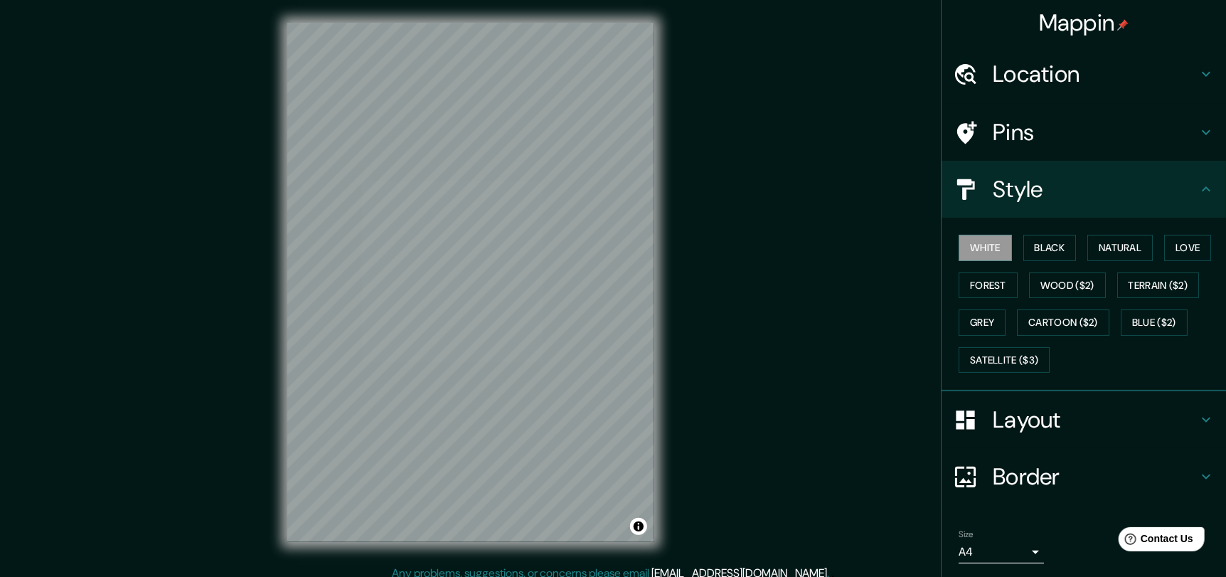
click at [1111, 421] on h4 "Layout" at bounding box center [1095, 419] width 205 height 28
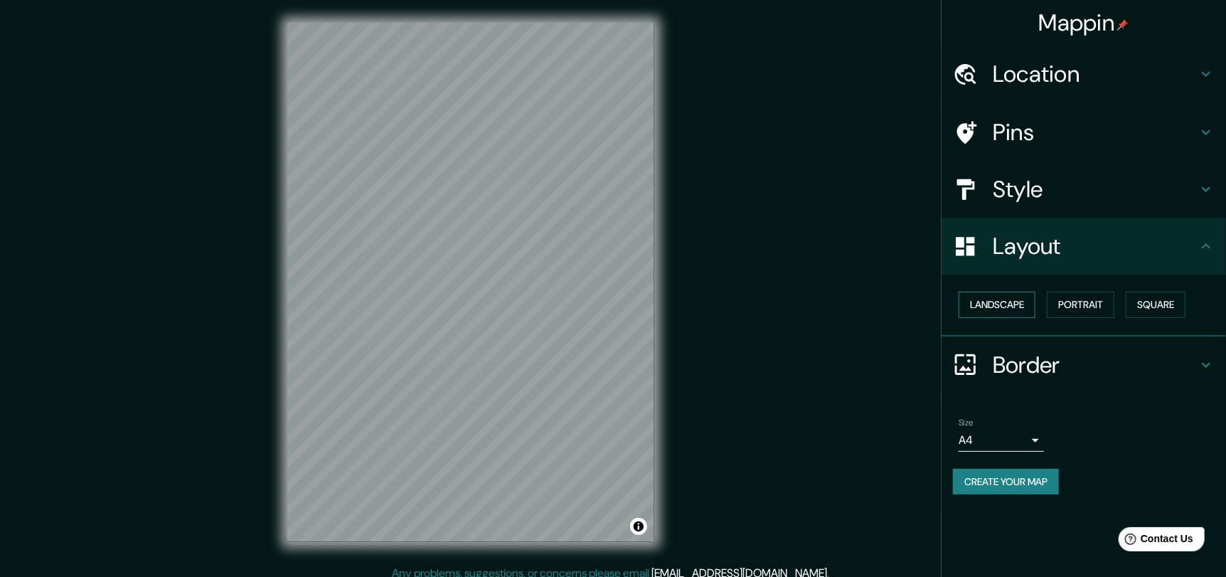
click at [1000, 304] on button "Landscape" at bounding box center [997, 305] width 77 height 26
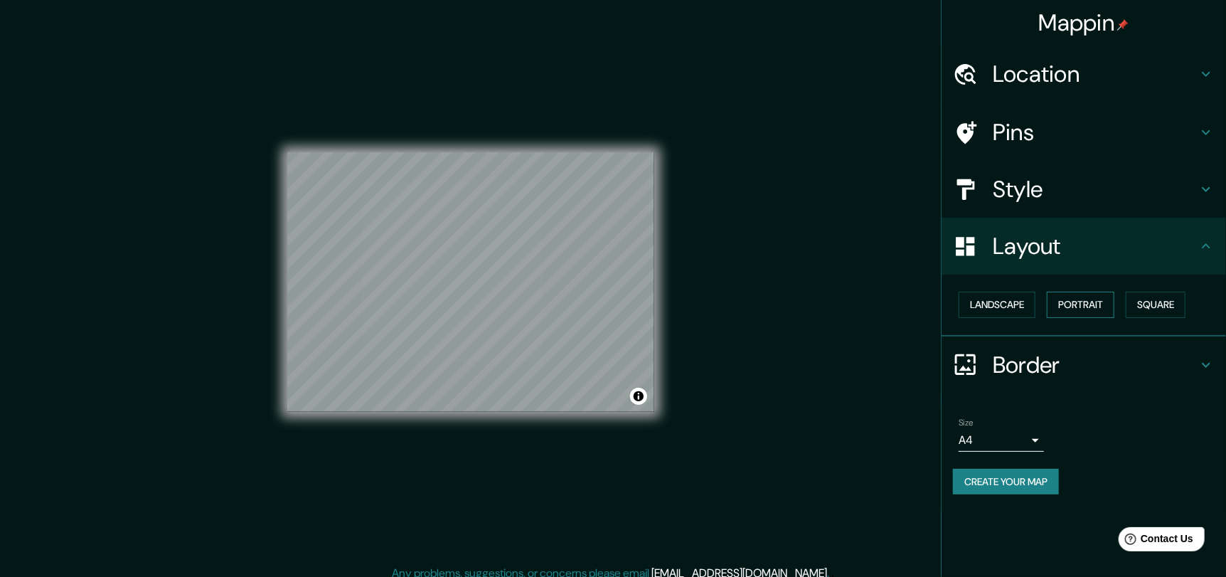
click at [1090, 311] on button "Portrait" at bounding box center [1081, 305] width 68 height 26
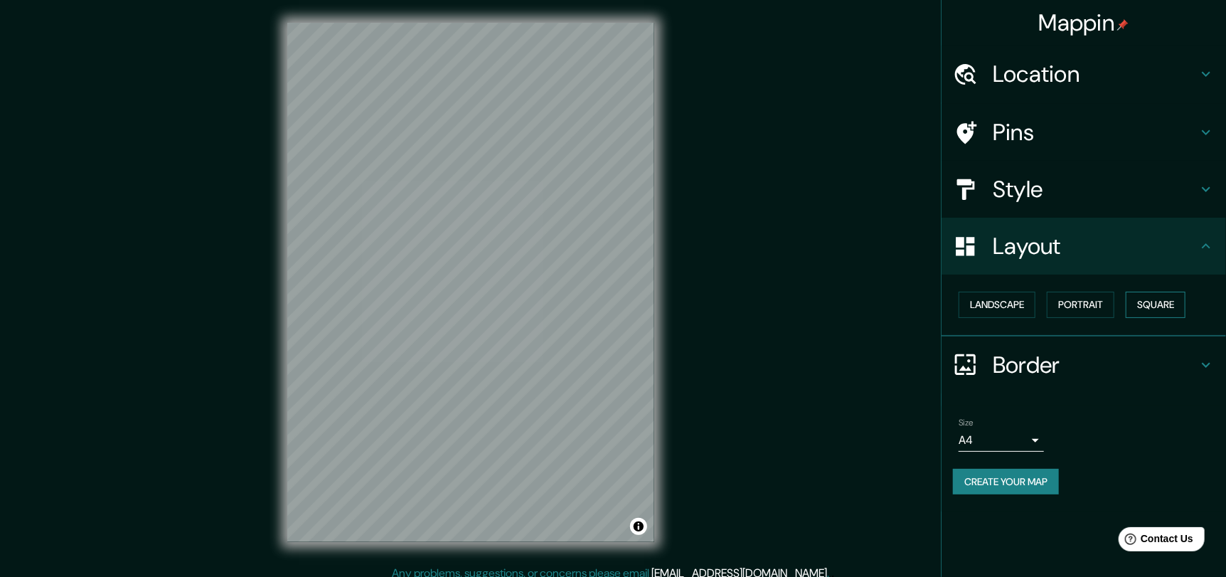
click at [1158, 307] on button "Square" at bounding box center [1156, 305] width 60 height 26
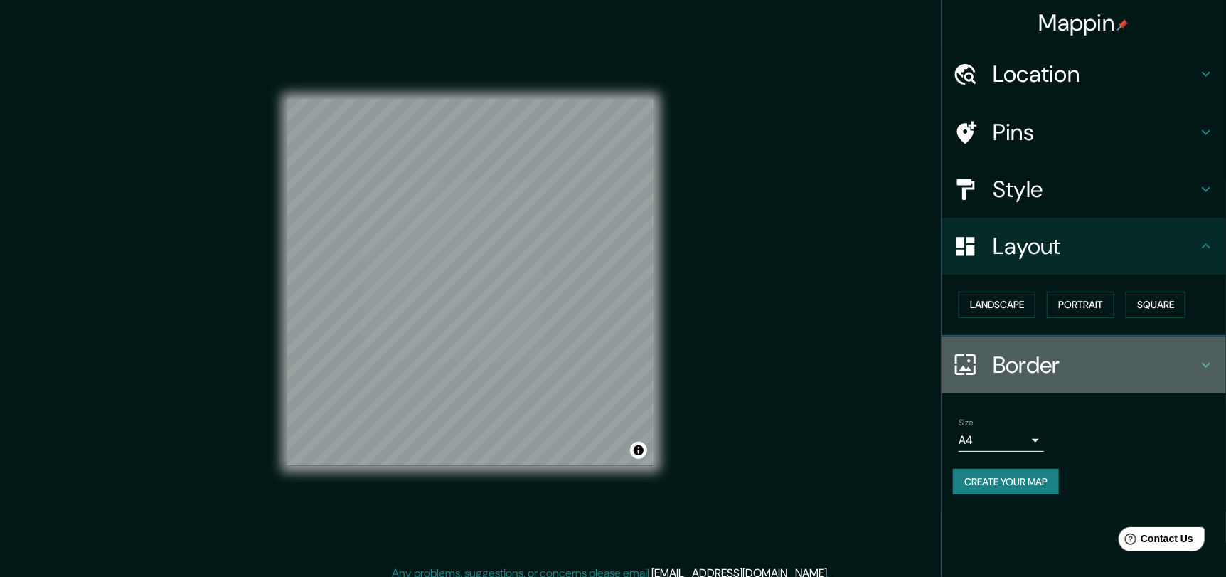
click at [1050, 353] on h4 "Border" at bounding box center [1095, 365] width 205 height 28
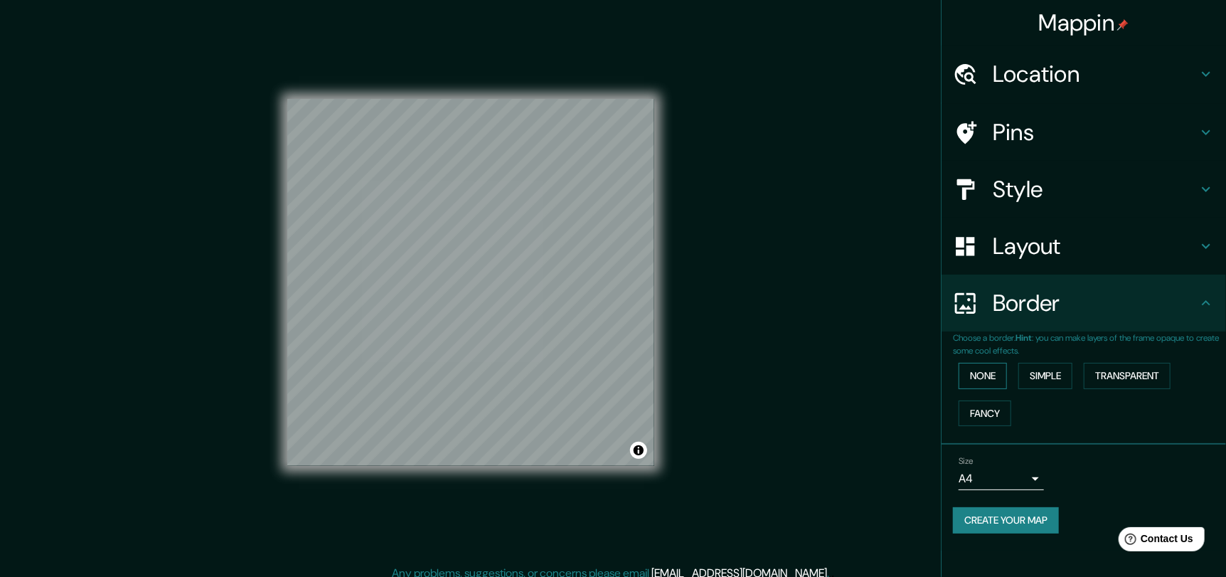
click at [976, 371] on button "None" at bounding box center [983, 376] width 48 height 26
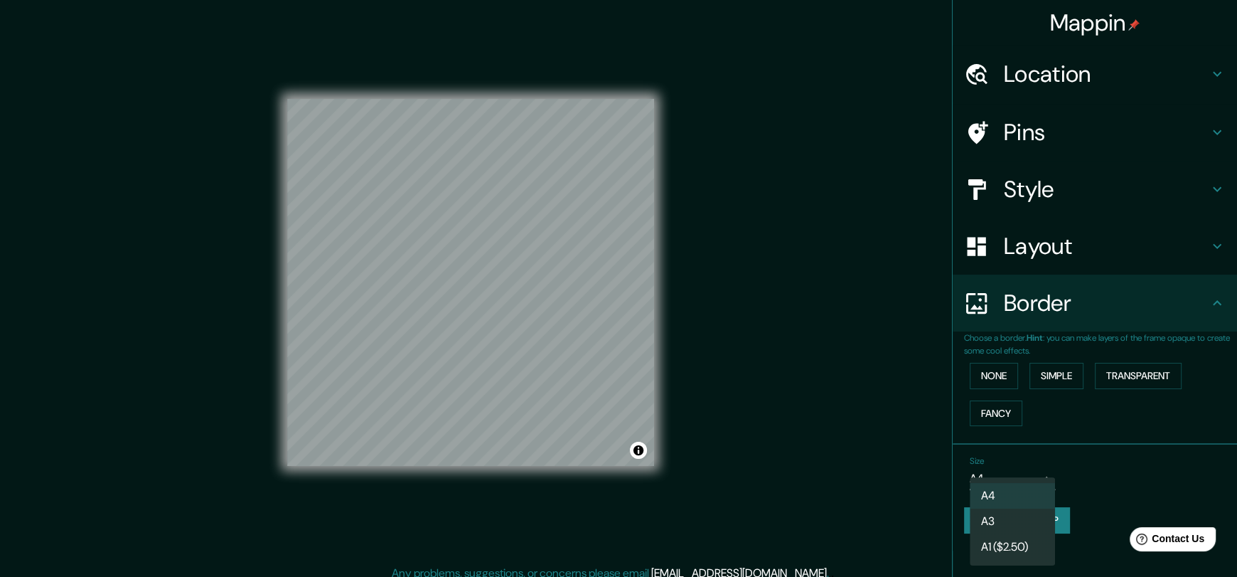
click at [1033, 477] on body "Mappin Location Los Ángeles, Región del Biobío, Chile Los Ángeles California, E…" at bounding box center [618, 288] width 1237 height 577
click at [1017, 514] on li "A3" at bounding box center [1012, 521] width 85 height 26
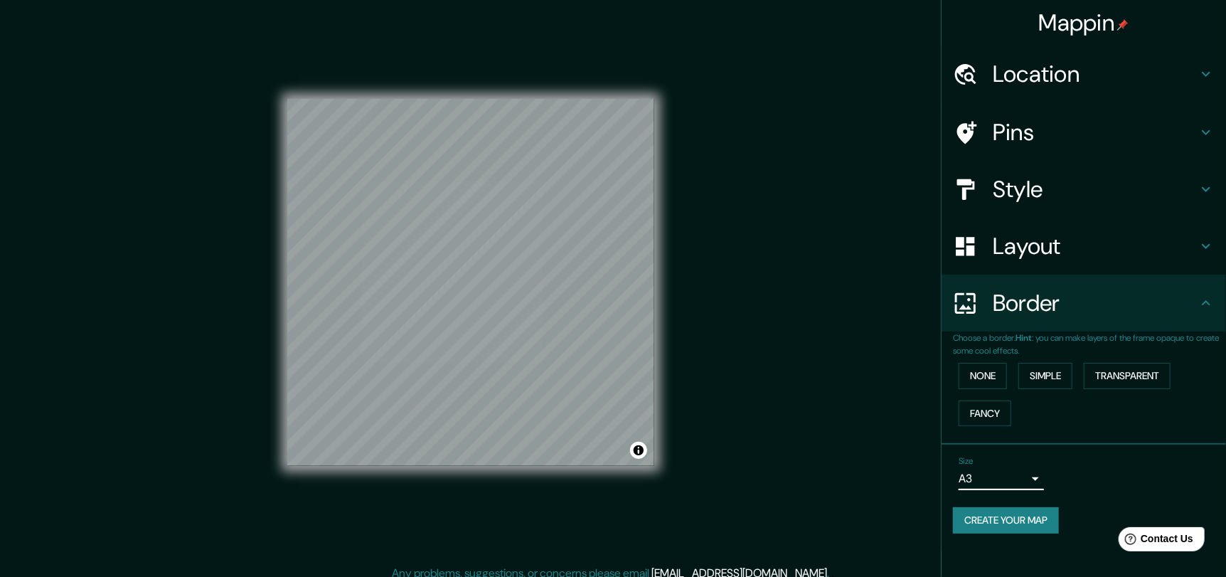
click at [1035, 485] on body "Mappin Location Los Ángeles, Región del Biobío, Chile Los Ángeles California, E…" at bounding box center [613, 288] width 1226 height 577
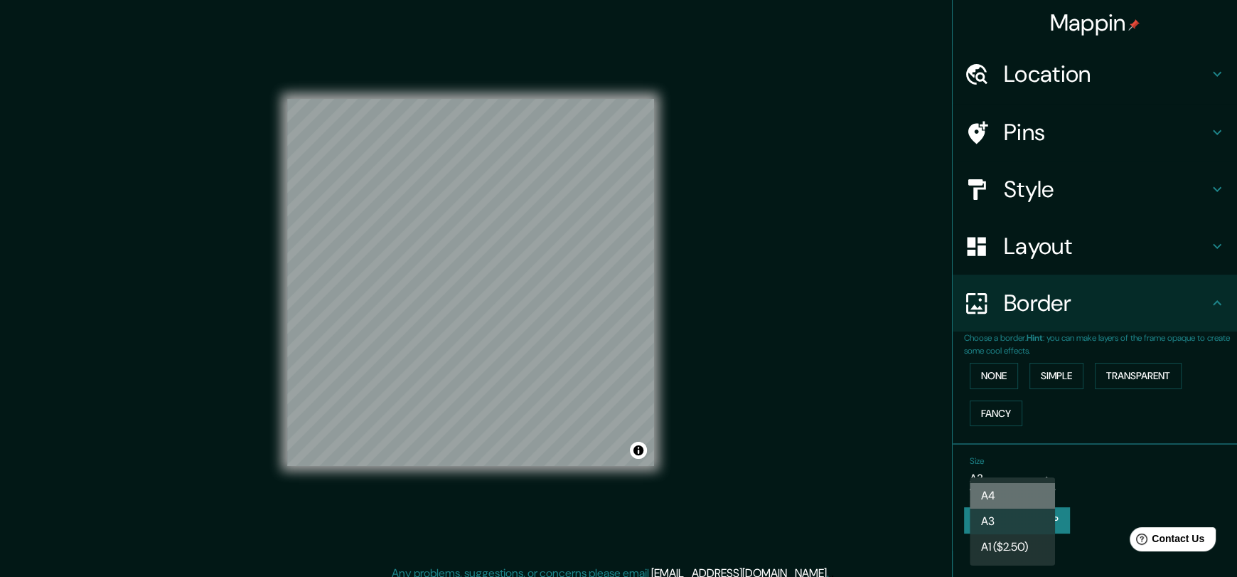
click at [1031, 489] on li "A4" at bounding box center [1012, 496] width 85 height 26
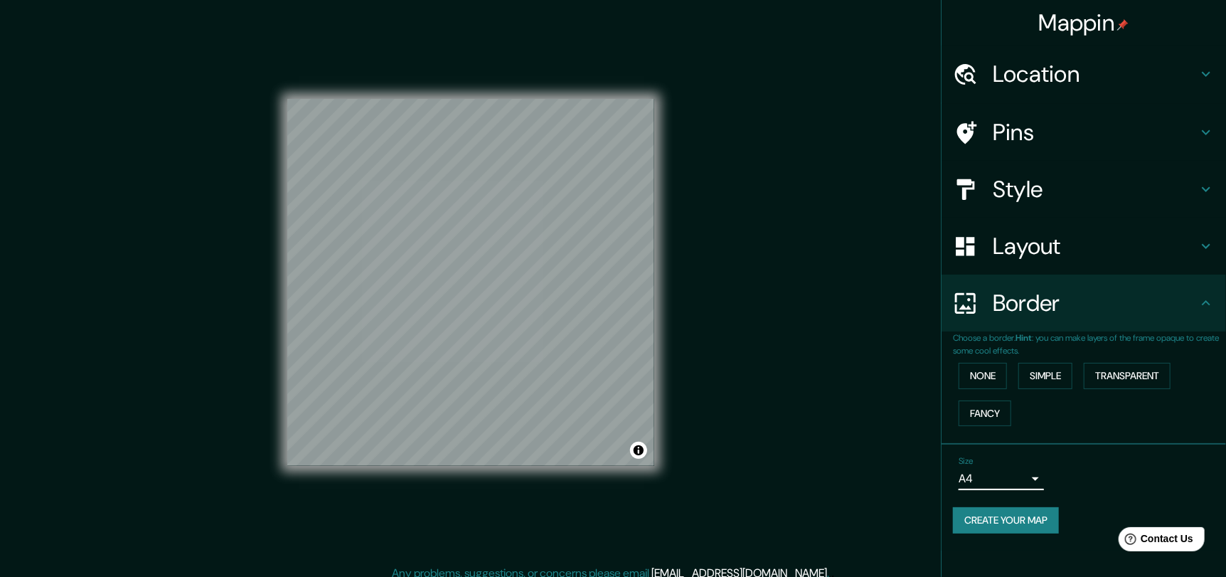
click at [1038, 487] on body "Mappin Location Los Ángeles, Región del Biobío, Chile Los Ángeles California, E…" at bounding box center [613, 288] width 1226 height 577
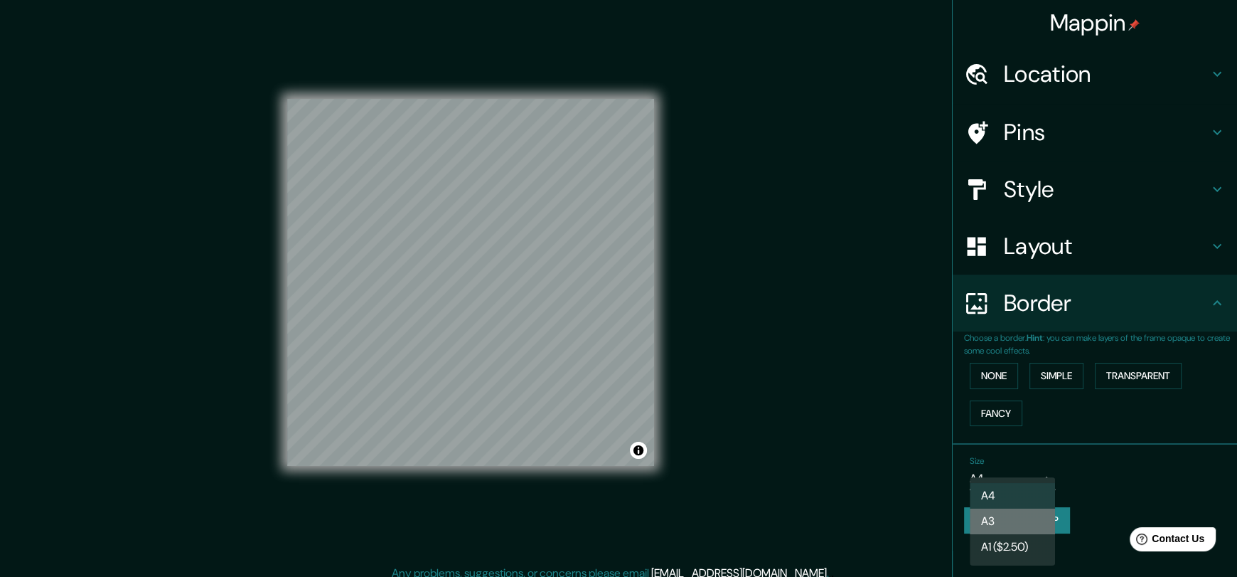
click at [1020, 521] on li "A3" at bounding box center [1012, 521] width 85 height 26
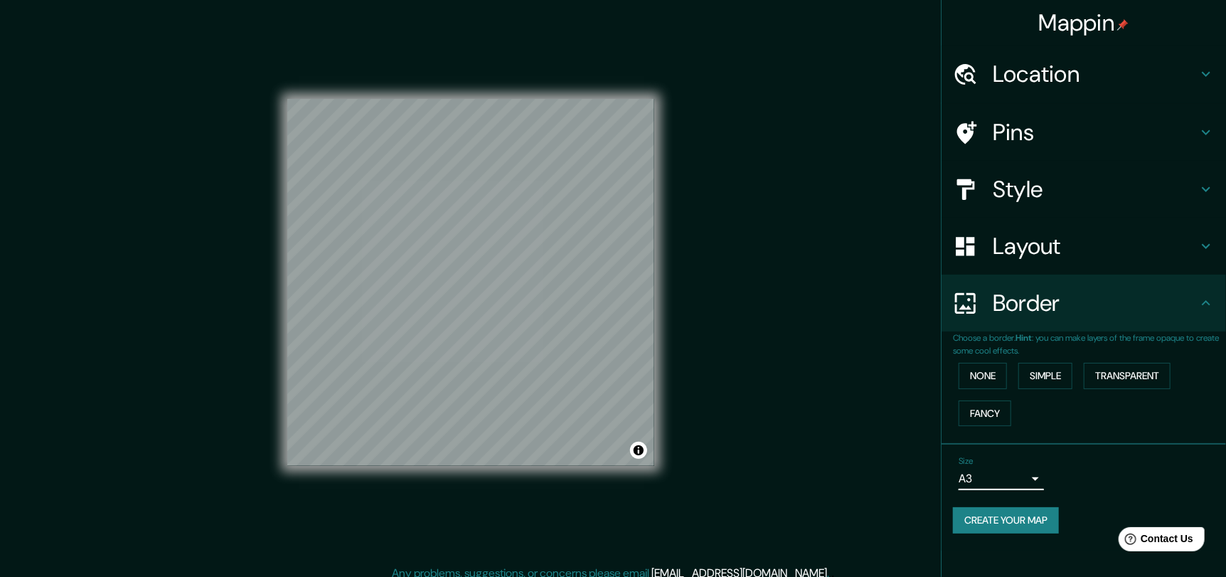
click at [1025, 523] on button "Create your map" at bounding box center [1006, 520] width 106 height 26
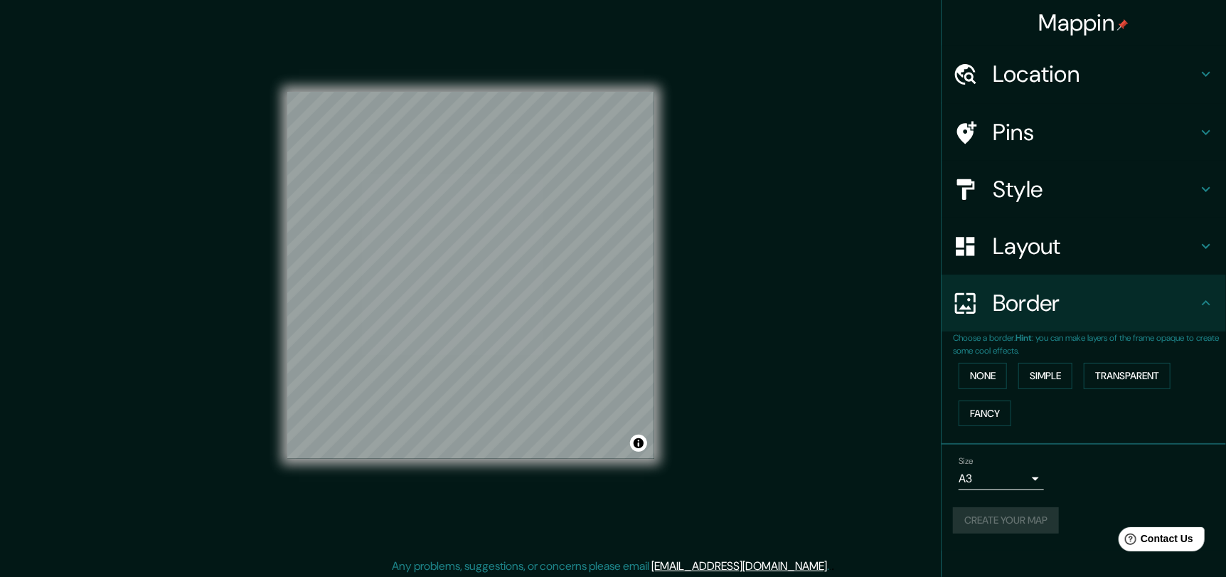
scroll to position [10, 0]
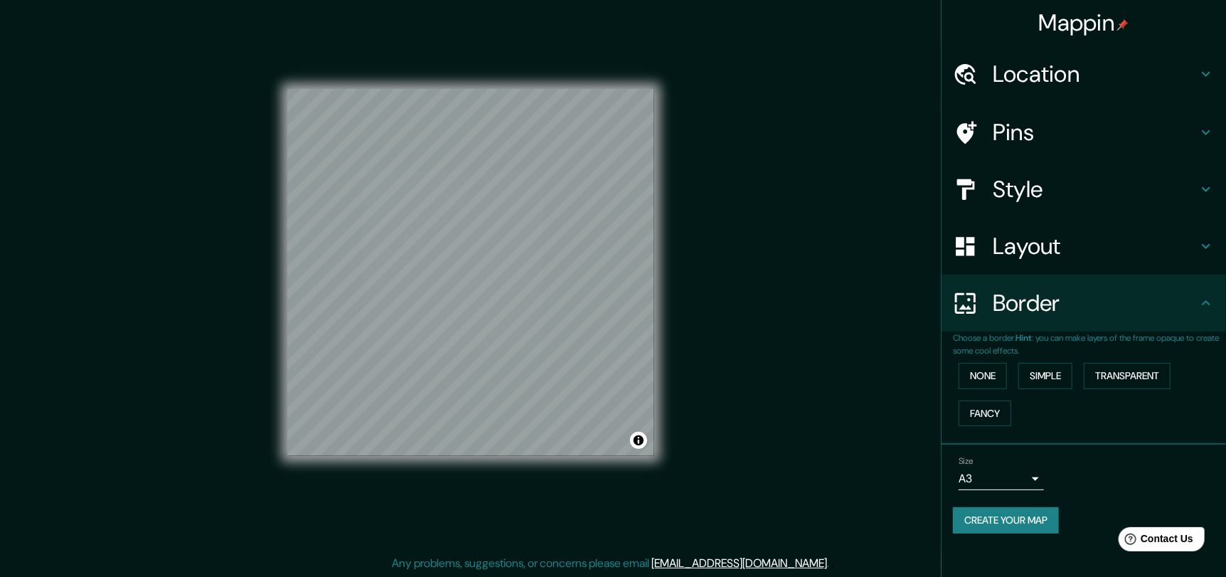
drag, startPoint x: 0, startPoint y: 20, endPoint x: 9, endPoint y: 30, distance: 13.1
click at [0, 21] on div "Mappin Location Los Ángeles, Región del Biobío, Chile Los Ángeles California, E…" at bounding box center [613, 283] width 1226 height 587
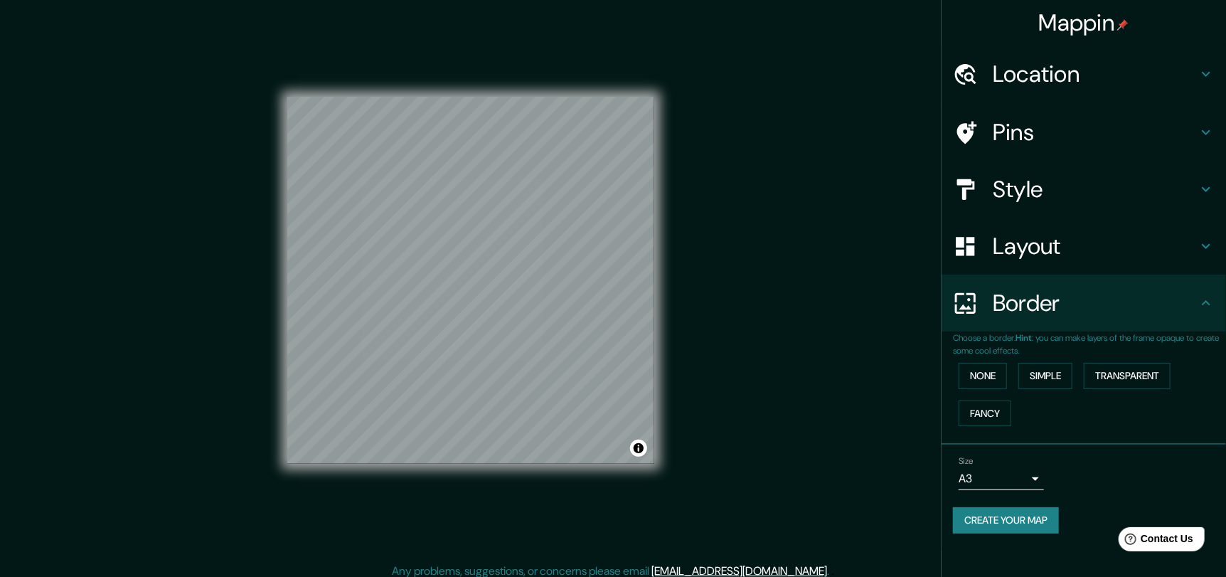
scroll to position [0, 0]
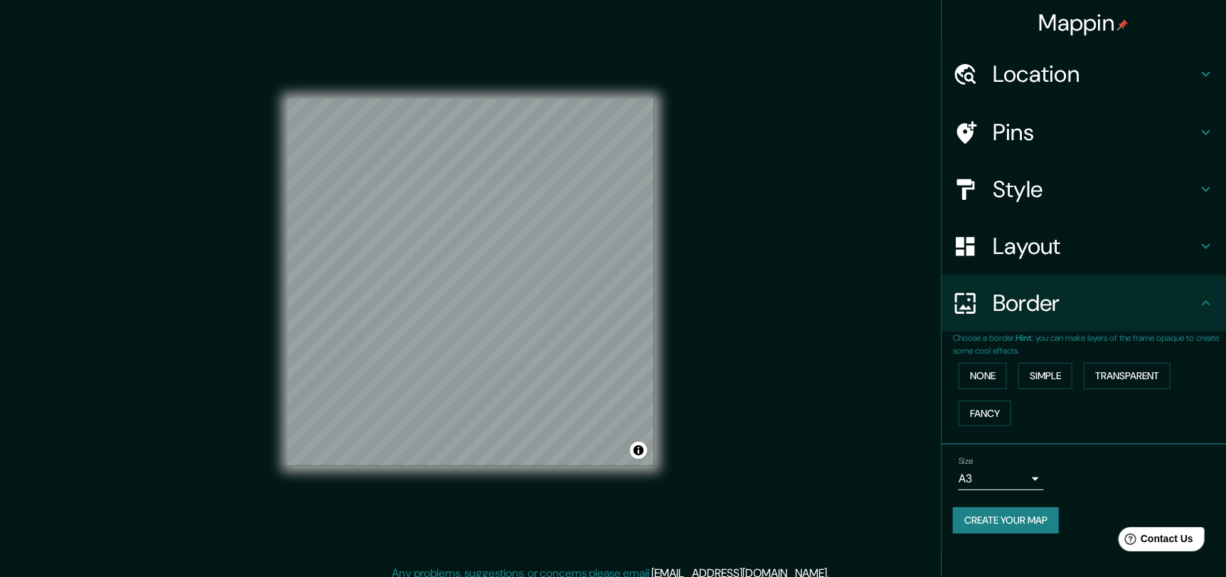
click at [1088, 18] on h4 "Mappin" at bounding box center [1084, 23] width 90 height 28
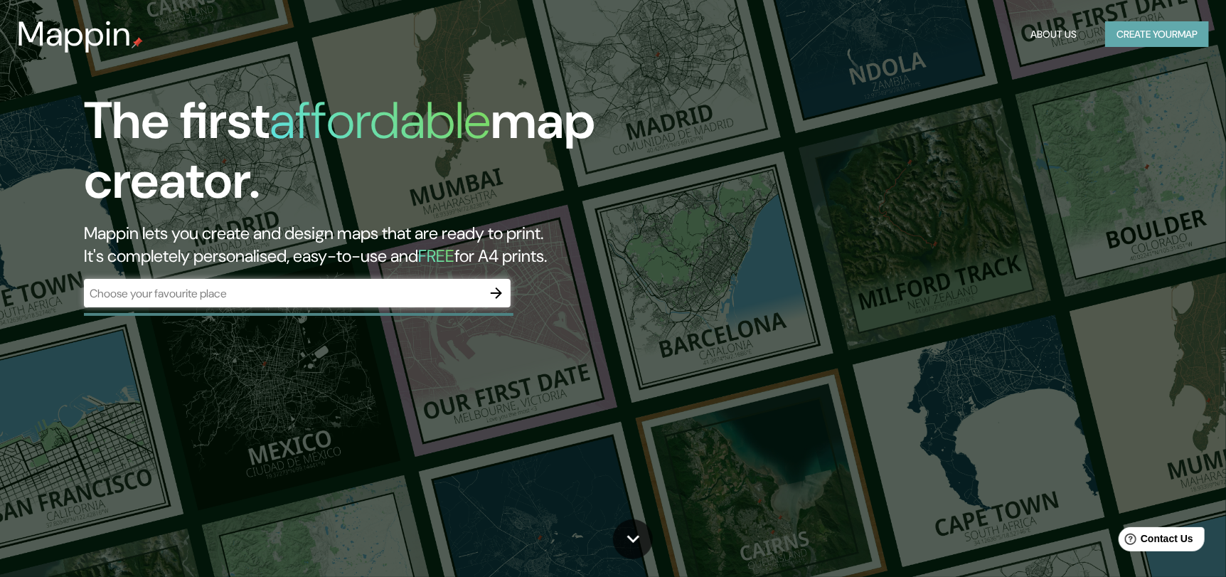
click at [1190, 33] on button "Create your map" at bounding box center [1157, 34] width 104 height 26
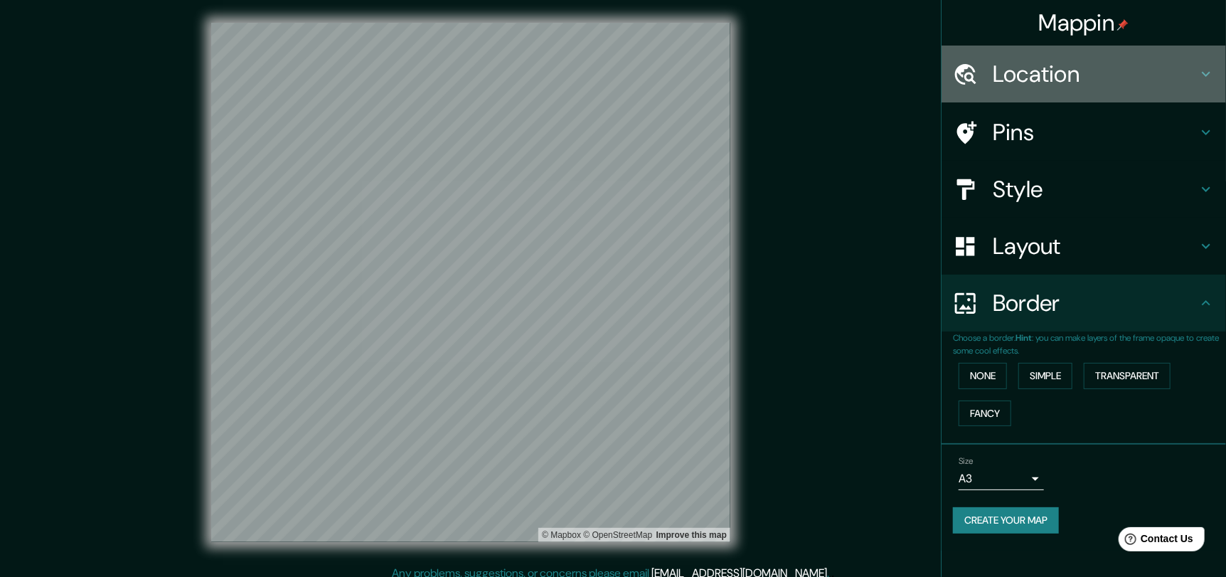
click at [1066, 75] on h4 "Location" at bounding box center [1095, 74] width 205 height 28
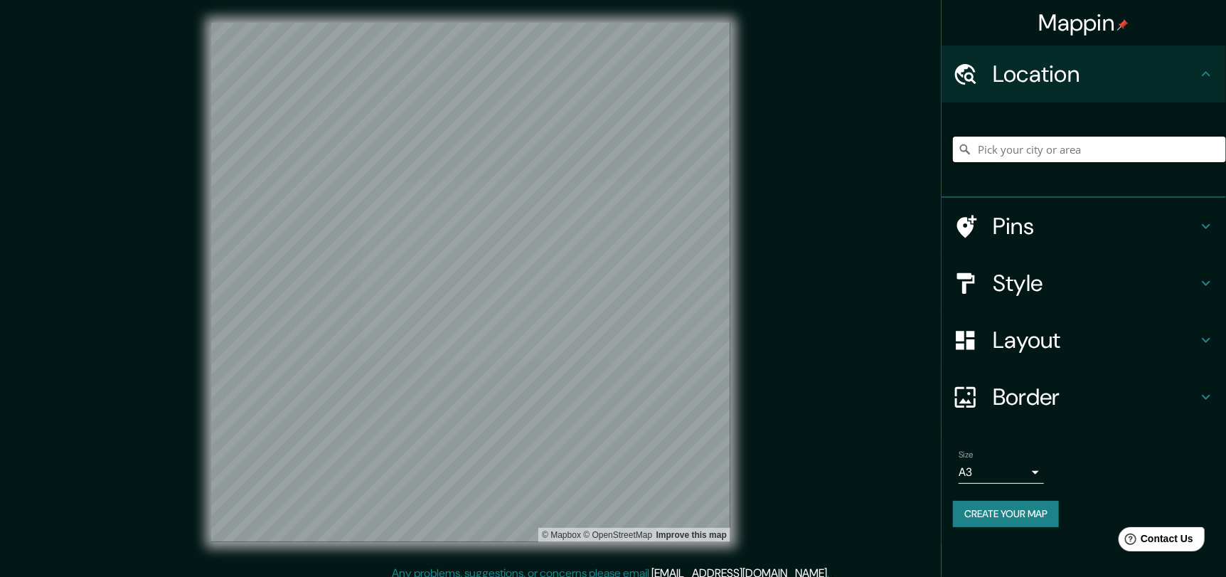
click at [1035, 146] on input "Pick your city or area" at bounding box center [1089, 150] width 273 height 26
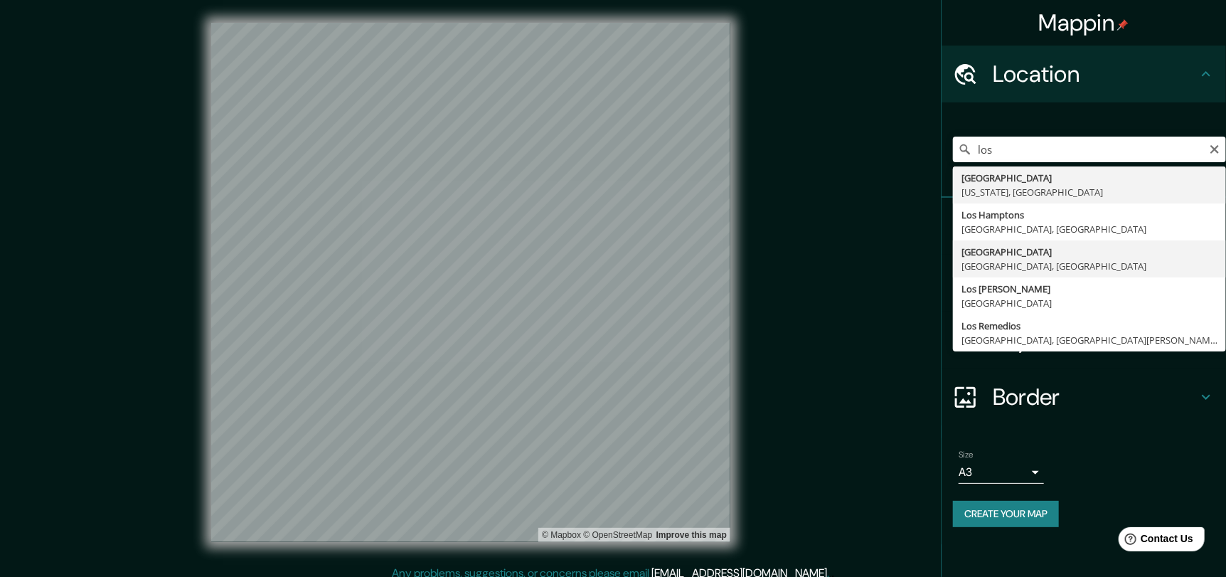
type input "[GEOGRAPHIC_DATA], [GEOGRAPHIC_DATA], [GEOGRAPHIC_DATA]"
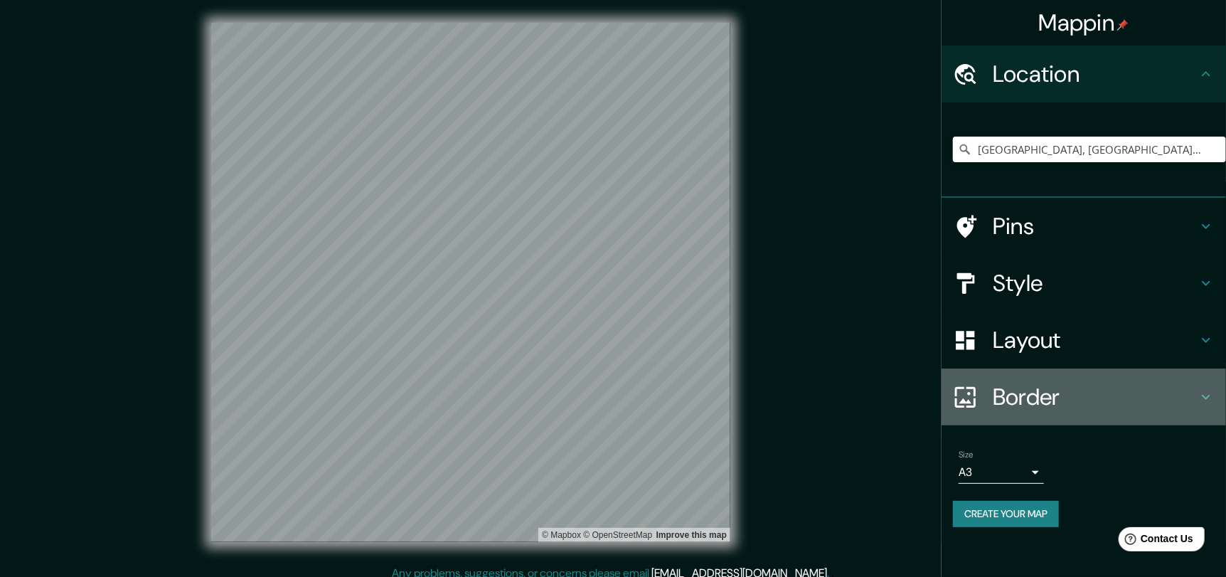
click at [1033, 396] on h4 "Border" at bounding box center [1095, 397] width 205 height 28
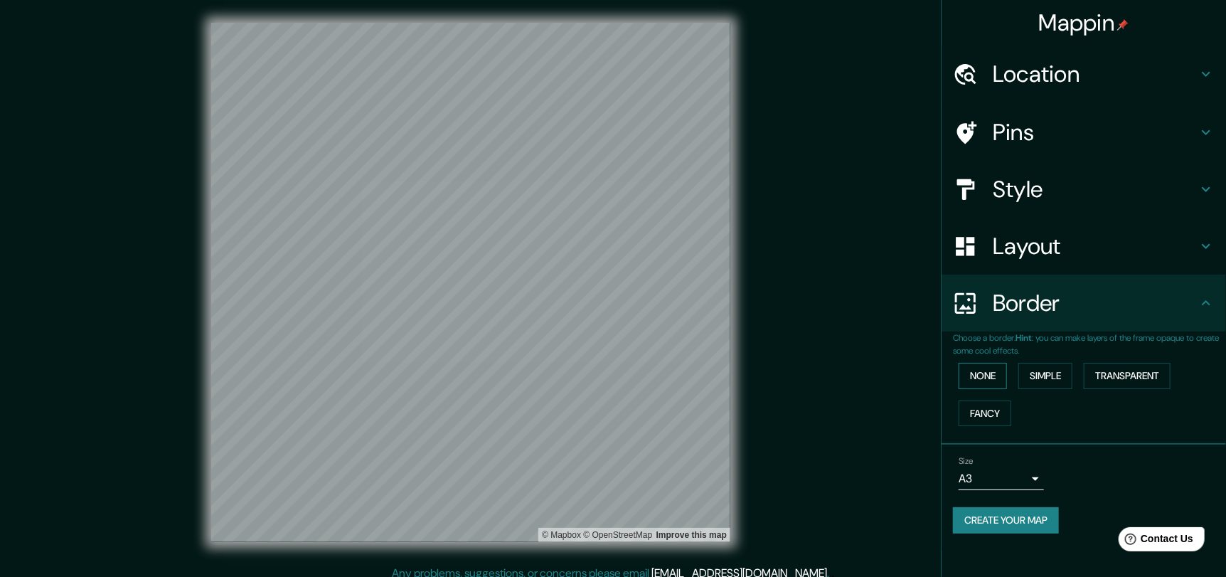
click at [1007, 373] on button "None" at bounding box center [983, 376] width 48 height 26
click at [987, 372] on button "None" at bounding box center [983, 376] width 48 height 26
click at [999, 515] on button "Create your map" at bounding box center [1006, 520] width 106 height 26
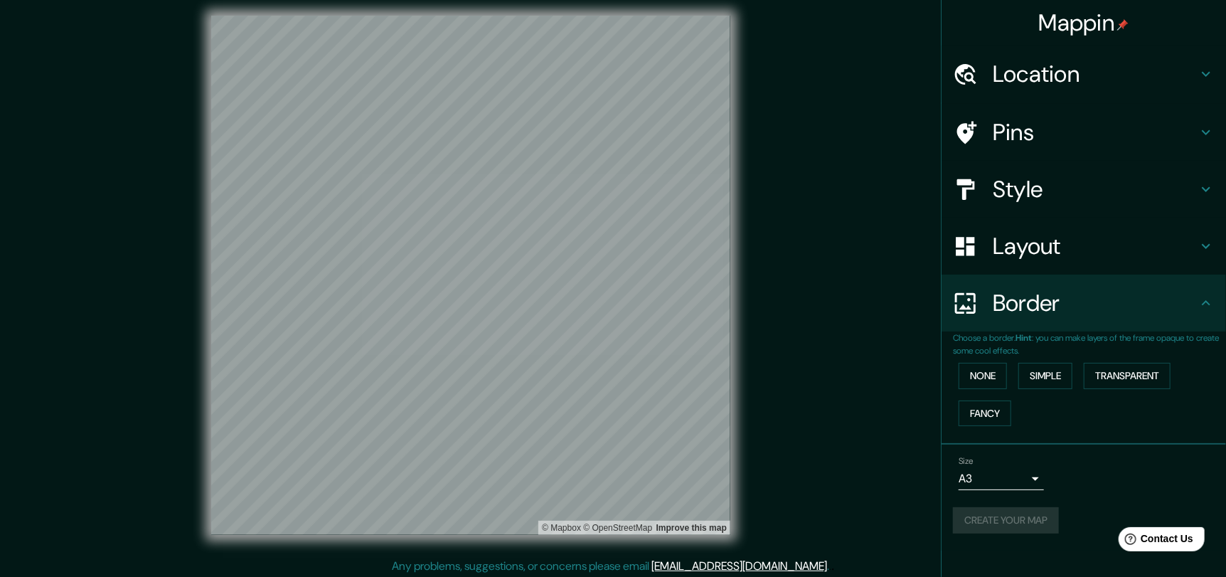
scroll to position [10, 0]
